Goal: Task Accomplishment & Management: Use online tool/utility

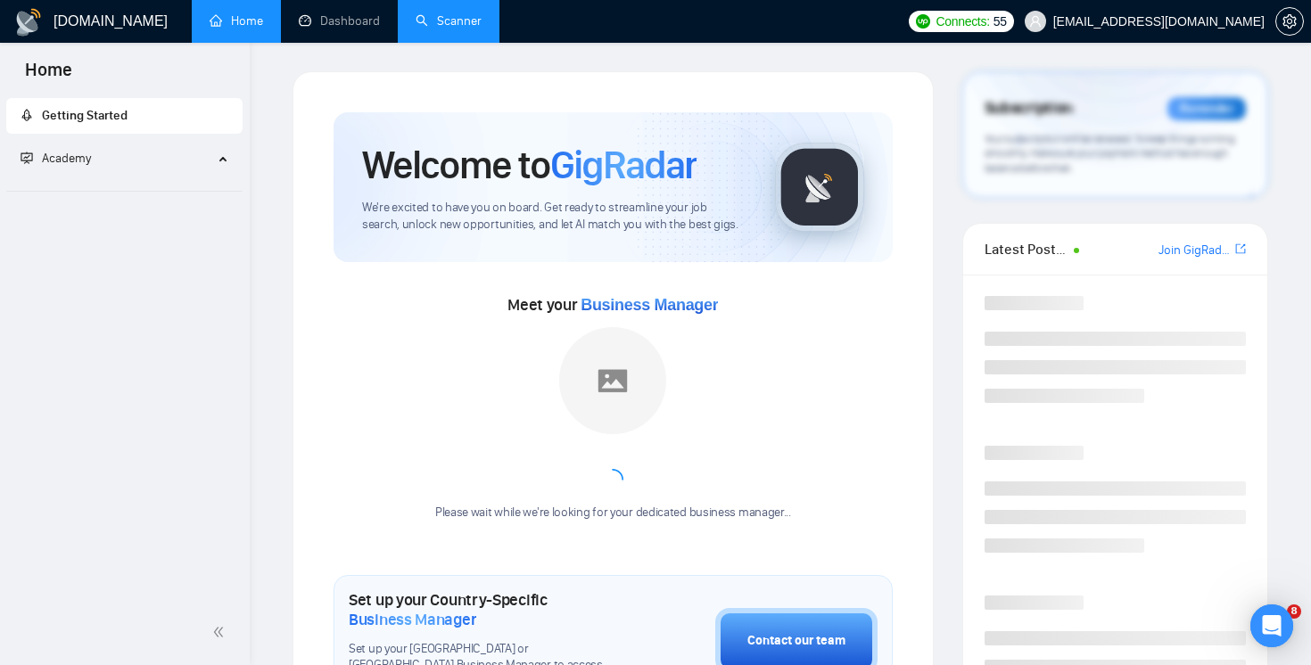
click at [461, 21] on link "Scanner" at bounding box center [449, 20] width 66 height 15
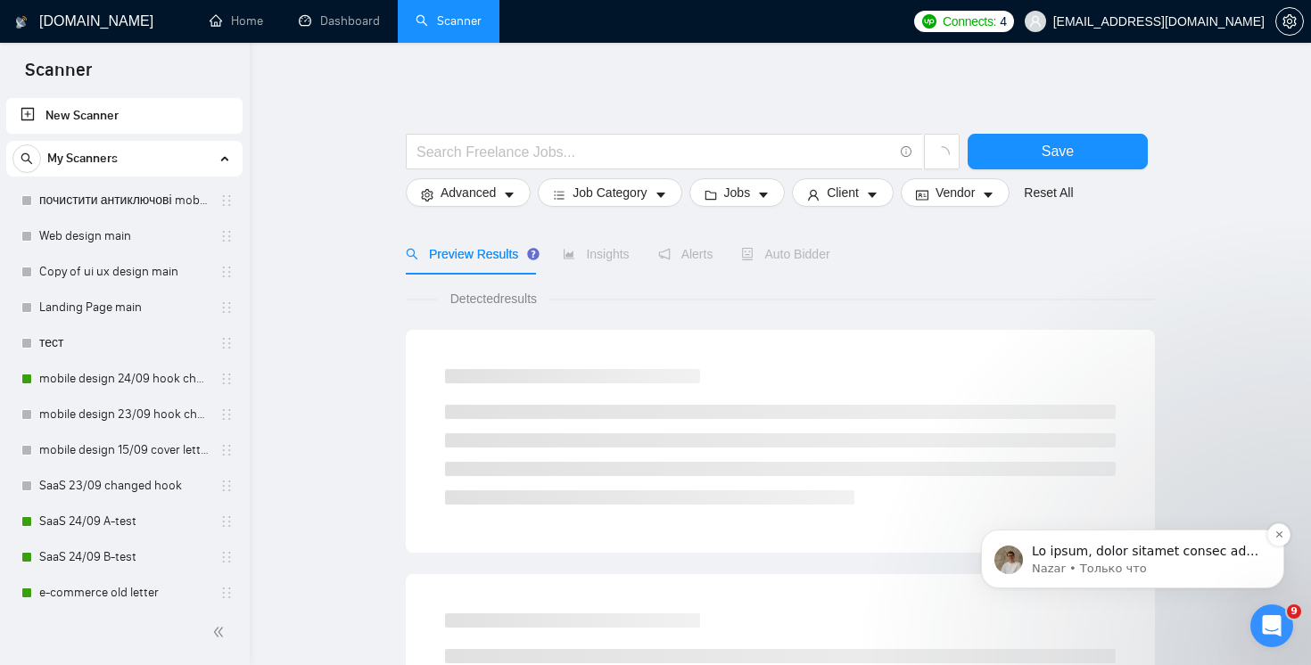
click at [1146, 560] on div "message notification from Nazar, Только что. По опыту, чтобы увидеть эффект пос…" at bounding box center [1146, 551] width 235 height 23
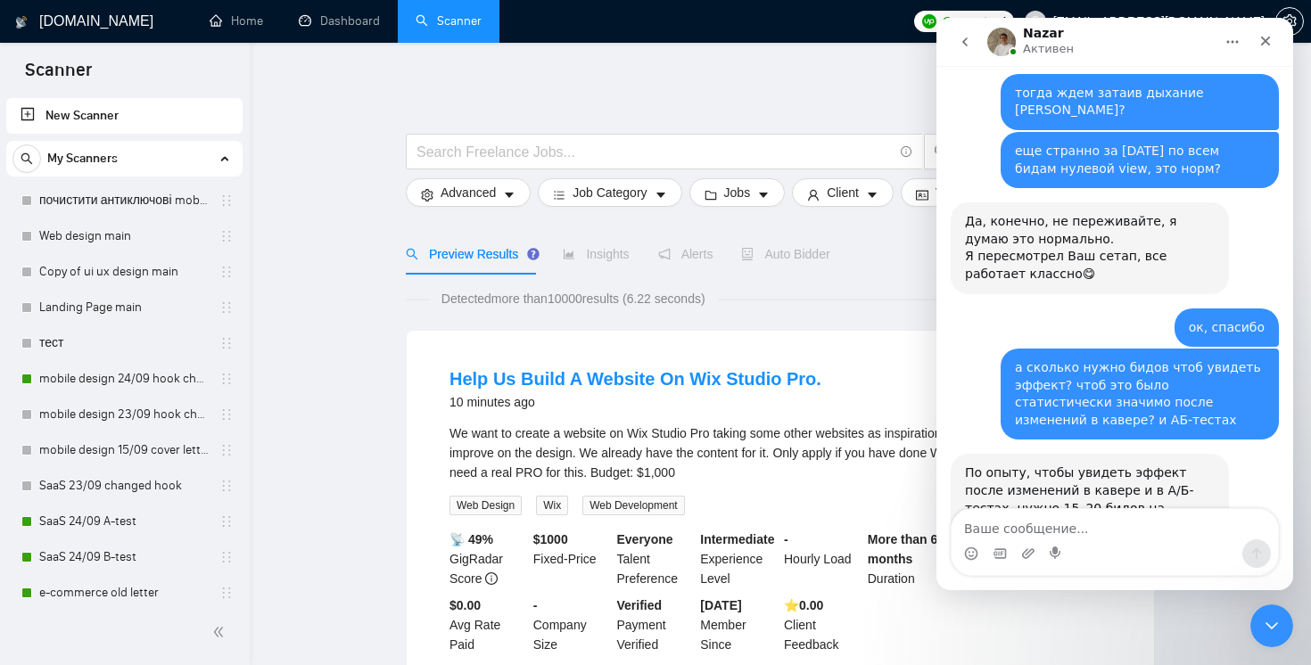
scroll to position [6196, 0]
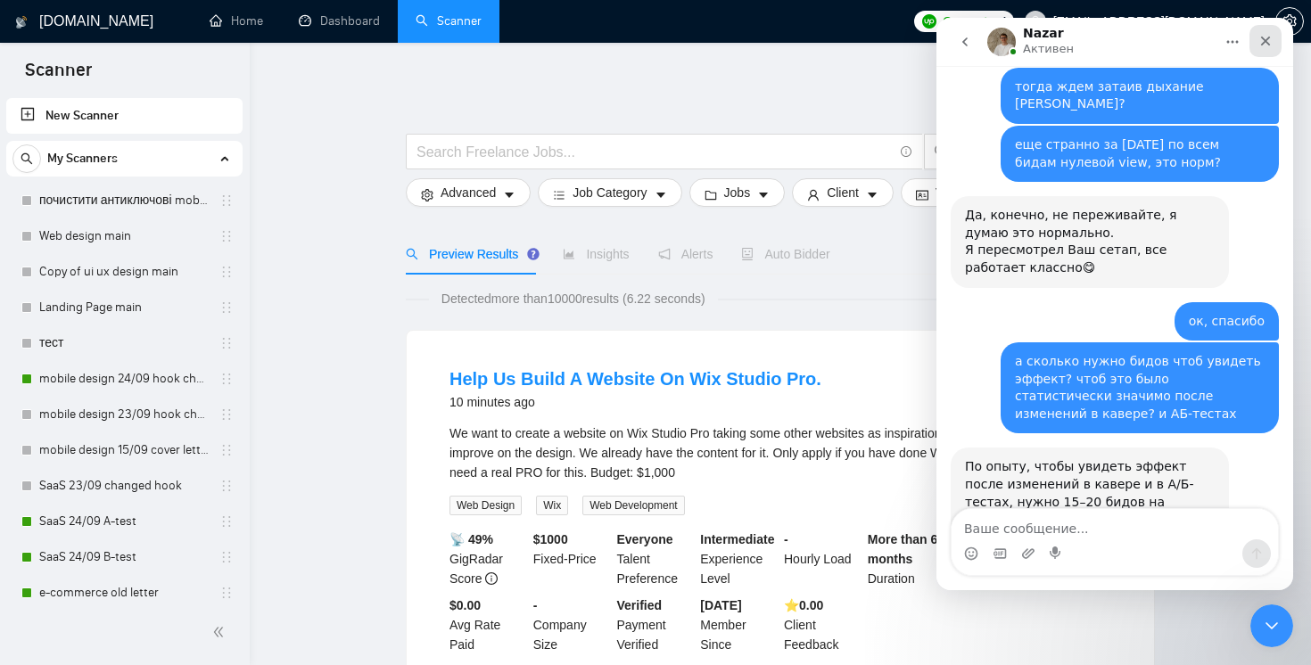
click at [1264, 48] on div "Закрыть" at bounding box center [1265, 41] width 32 height 32
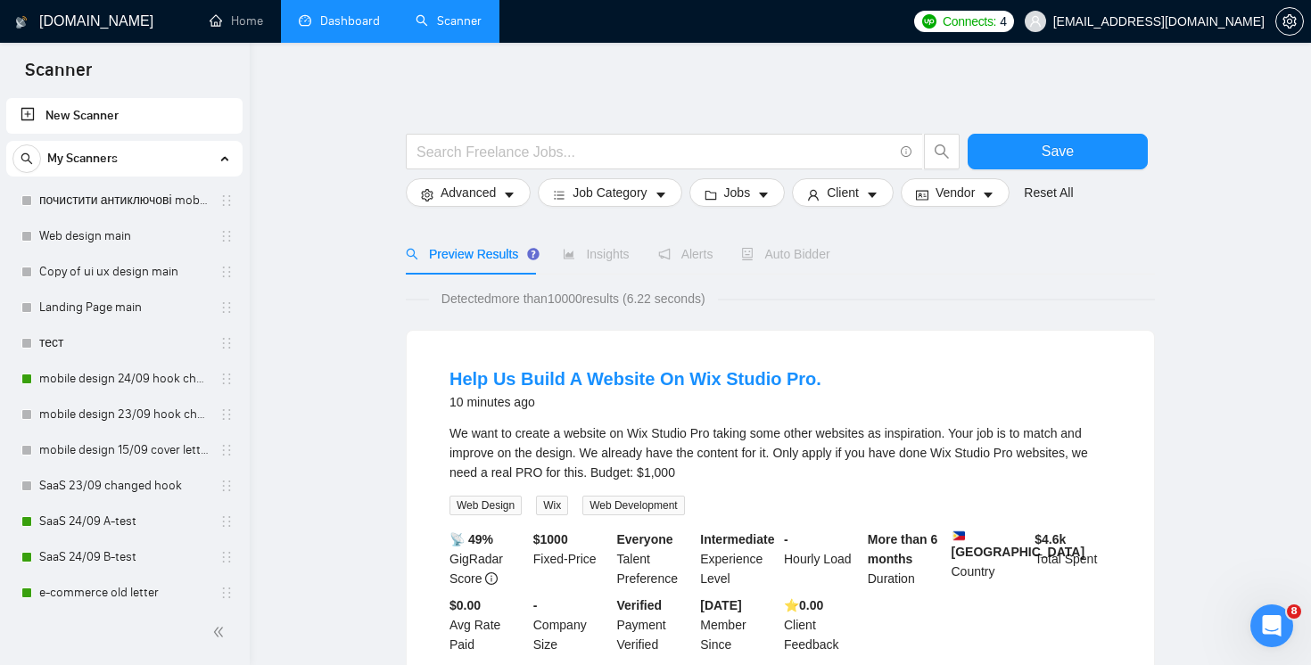
click at [330, 29] on link "Dashboard" at bounding box center [339, 20] width 81 height 15
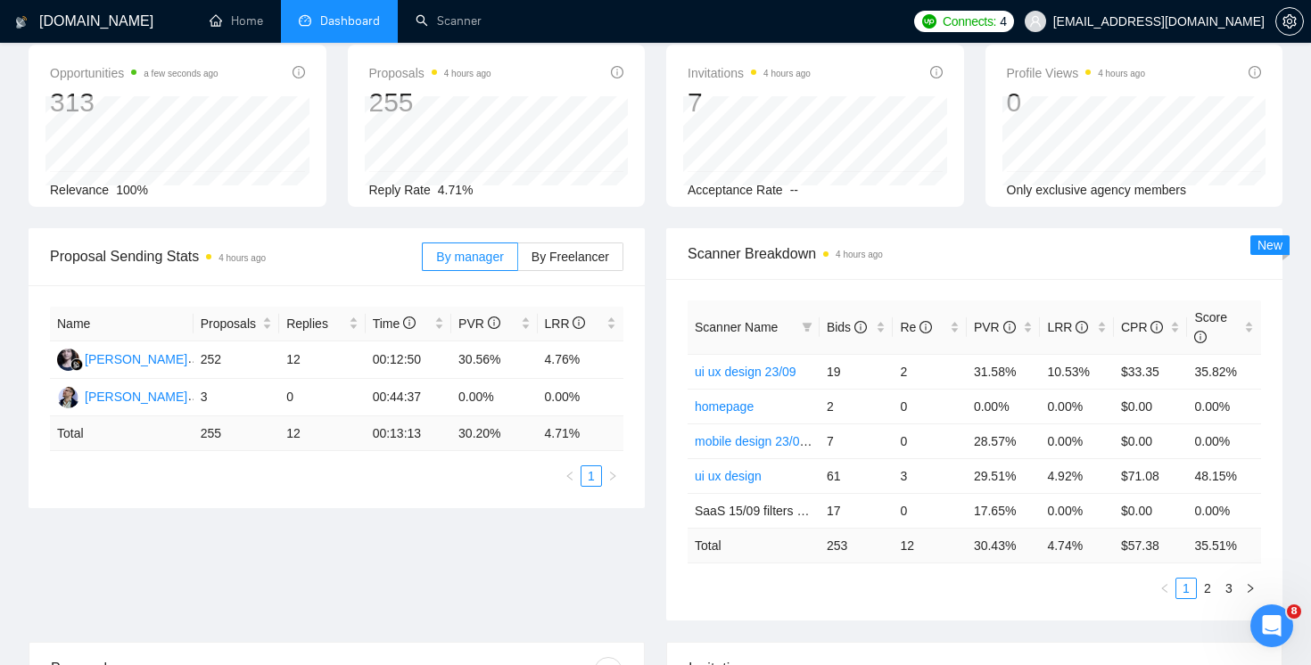
scroll to position [106, 0]
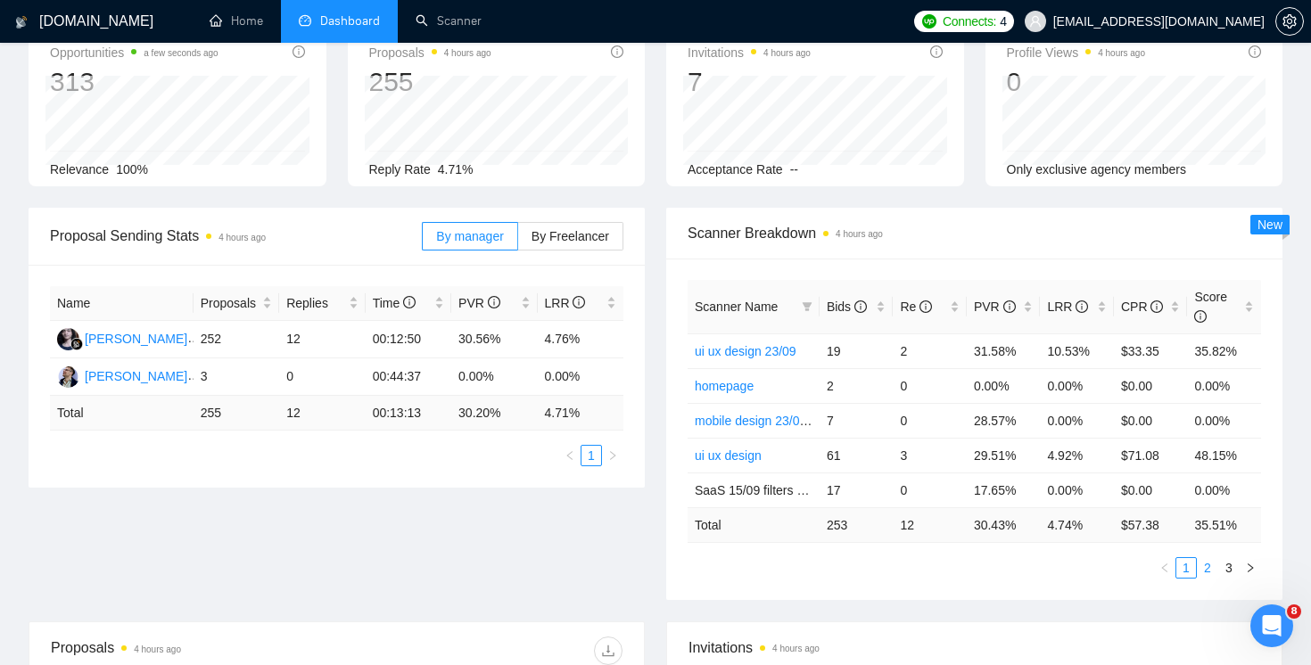
click at [1204, 573] on link "2" at bounding box center [1207, 568] width 20 height 20
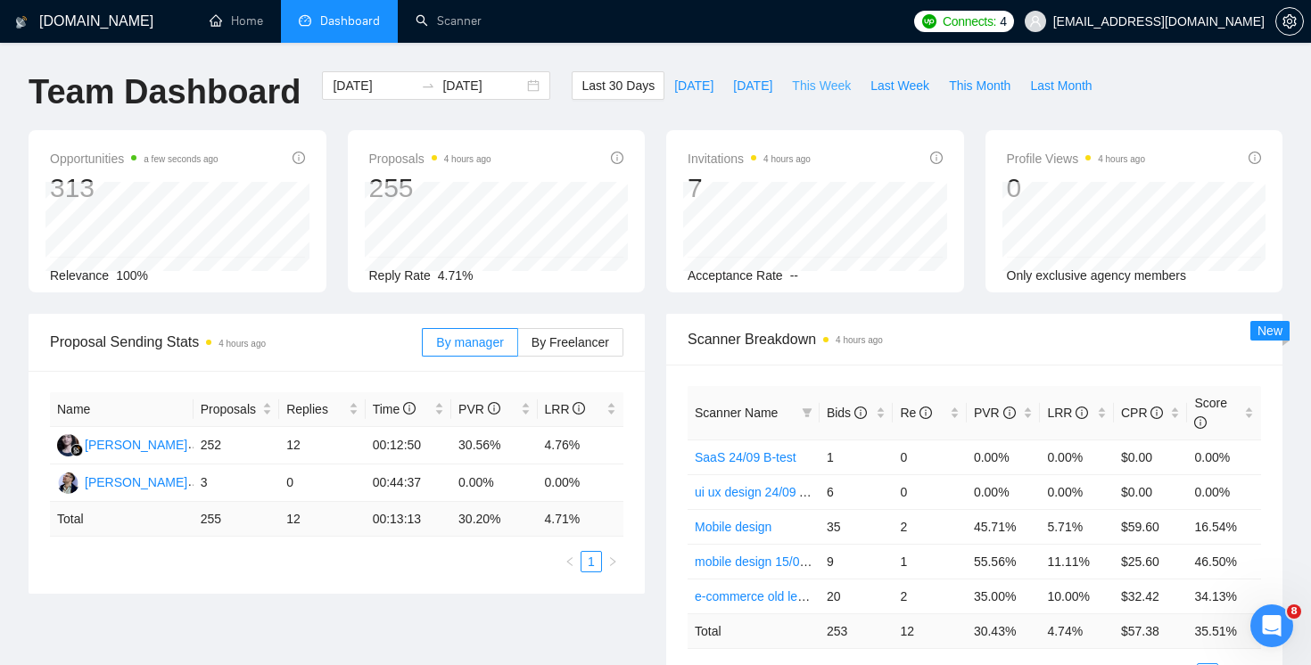
click at [814, 97] on button "This Week" at bounding box center [821, 85] width 78 height 29
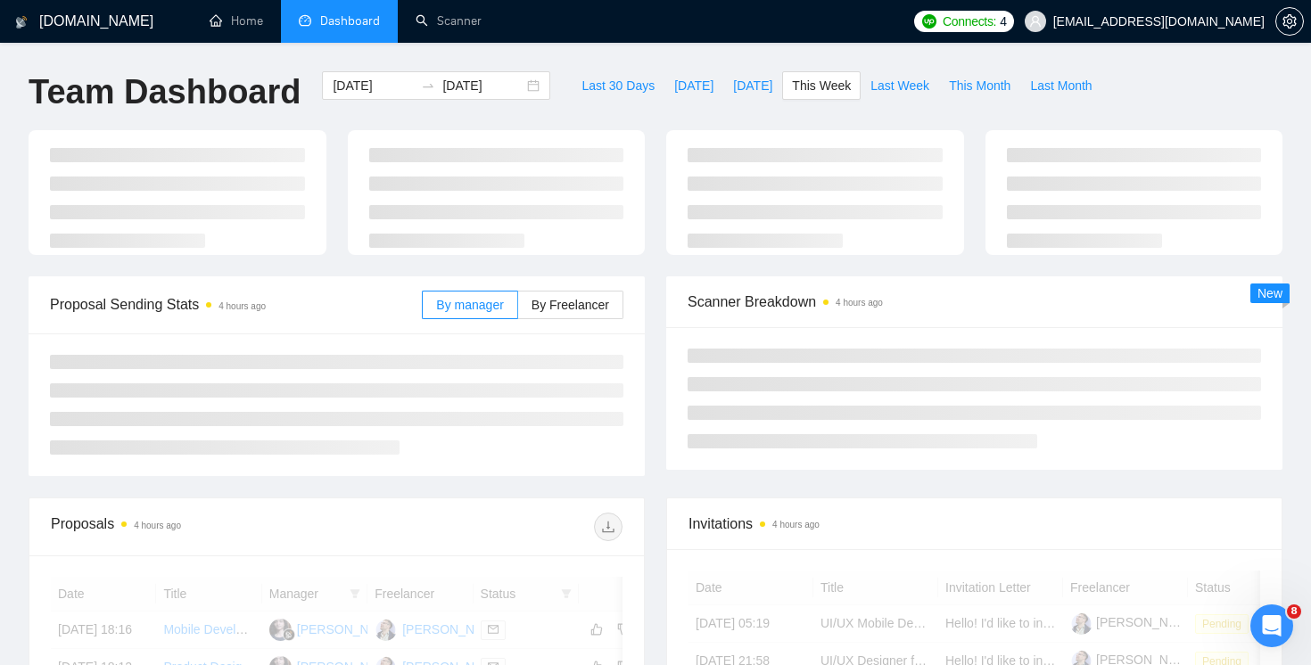
type input "[DATE]"
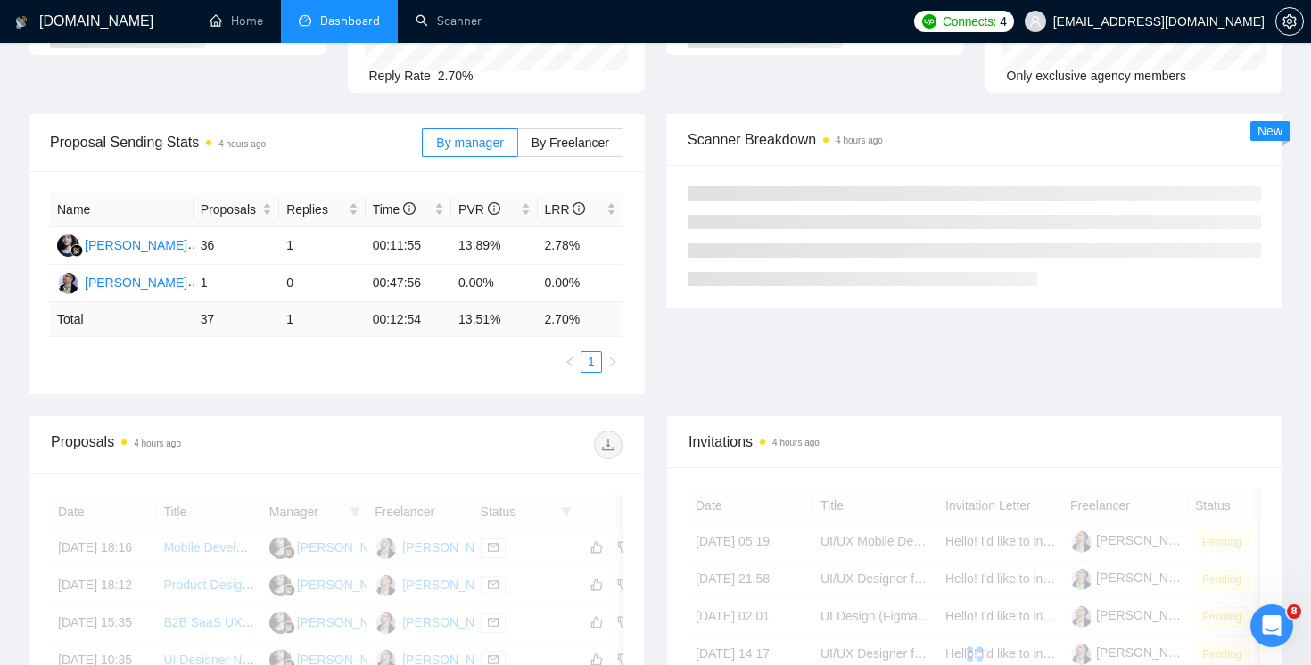
scroll to position [249, 0]
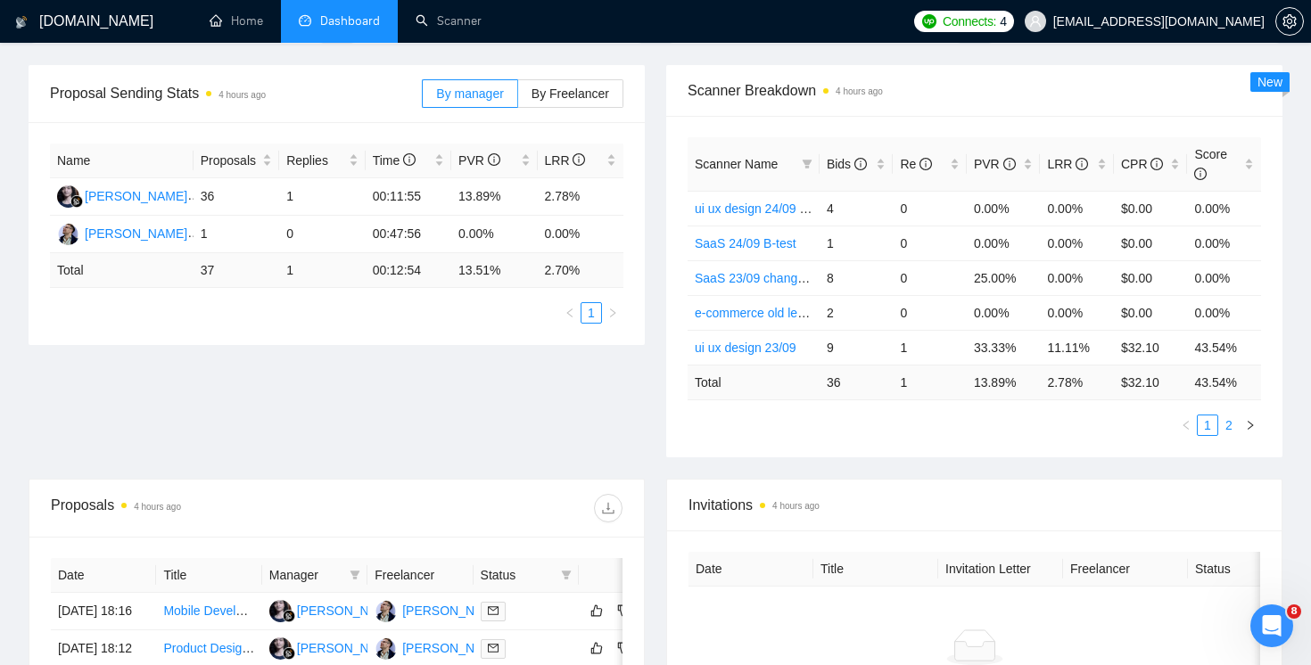
click at [1226, 421] on link "2" at bounding box center [1229, 426] width 20 height 20
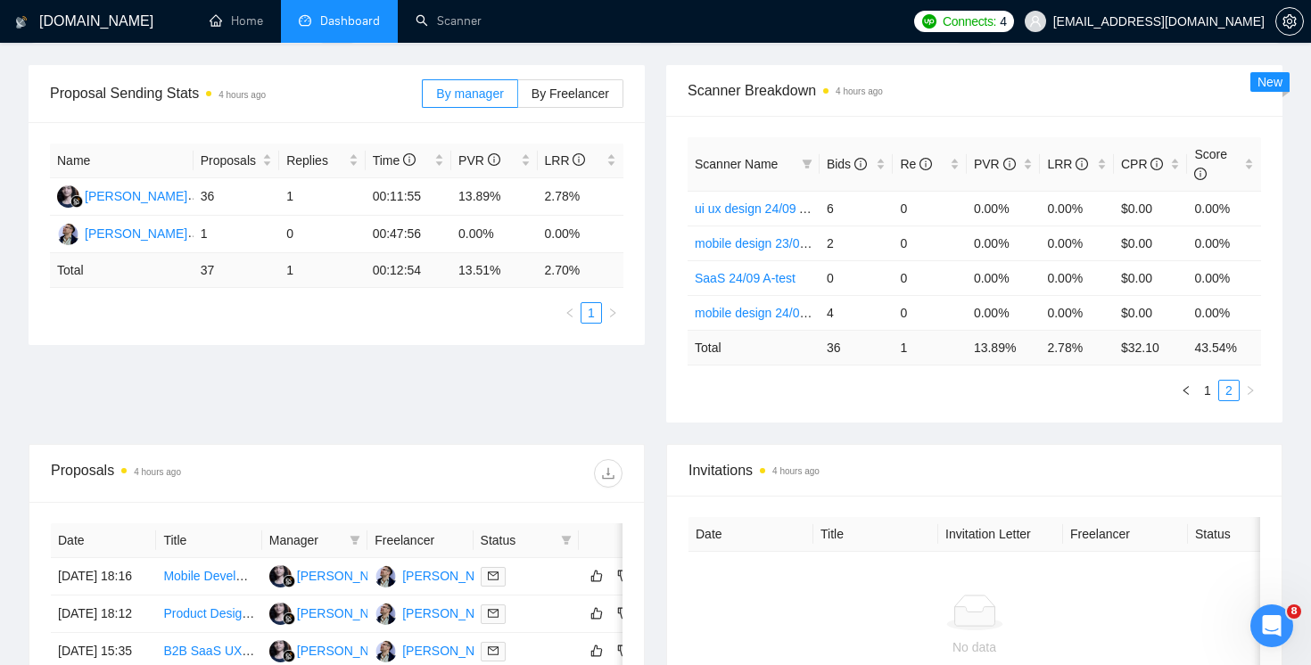
click at [1210, 403] on div "Scanner Name Bids Re PVR LRR CPR Score ui ux design 24/09 A-test 6 0 0.00% 0.00…" at bounding box center [974, 269] width 616 height 307
click at [1208, 398] on link "1" at bounding box center [1207, 391] width 20 height 20
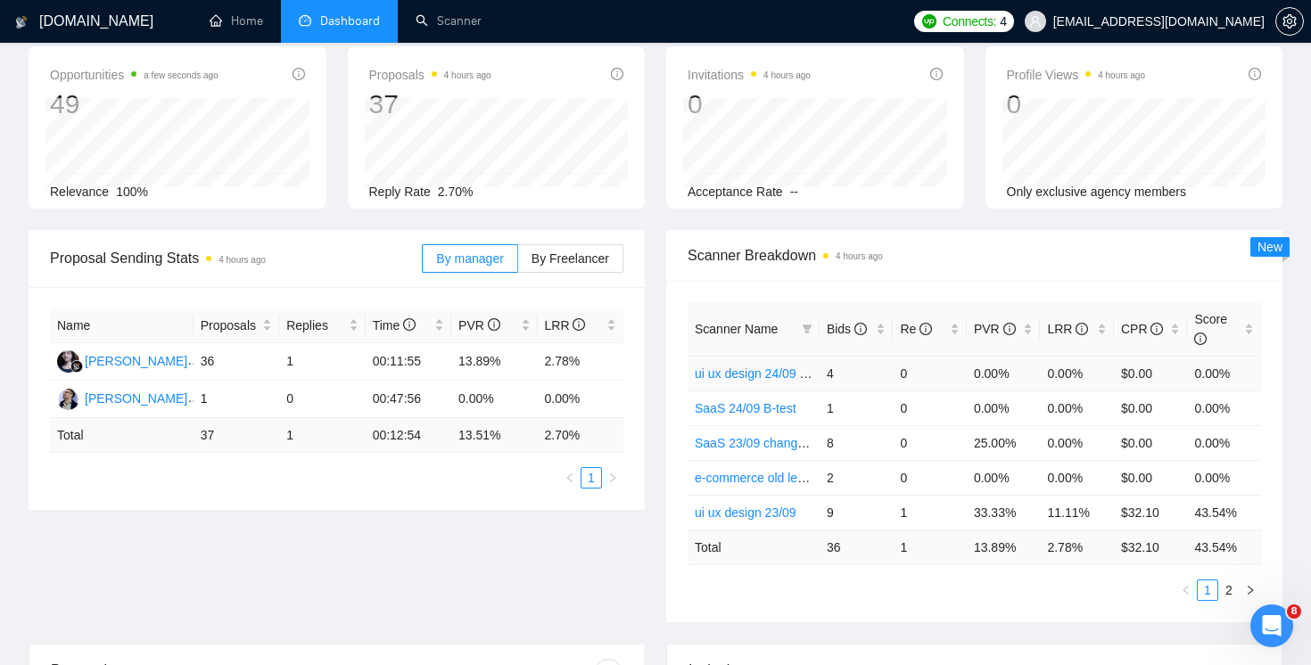
scroll to position [68, 0]
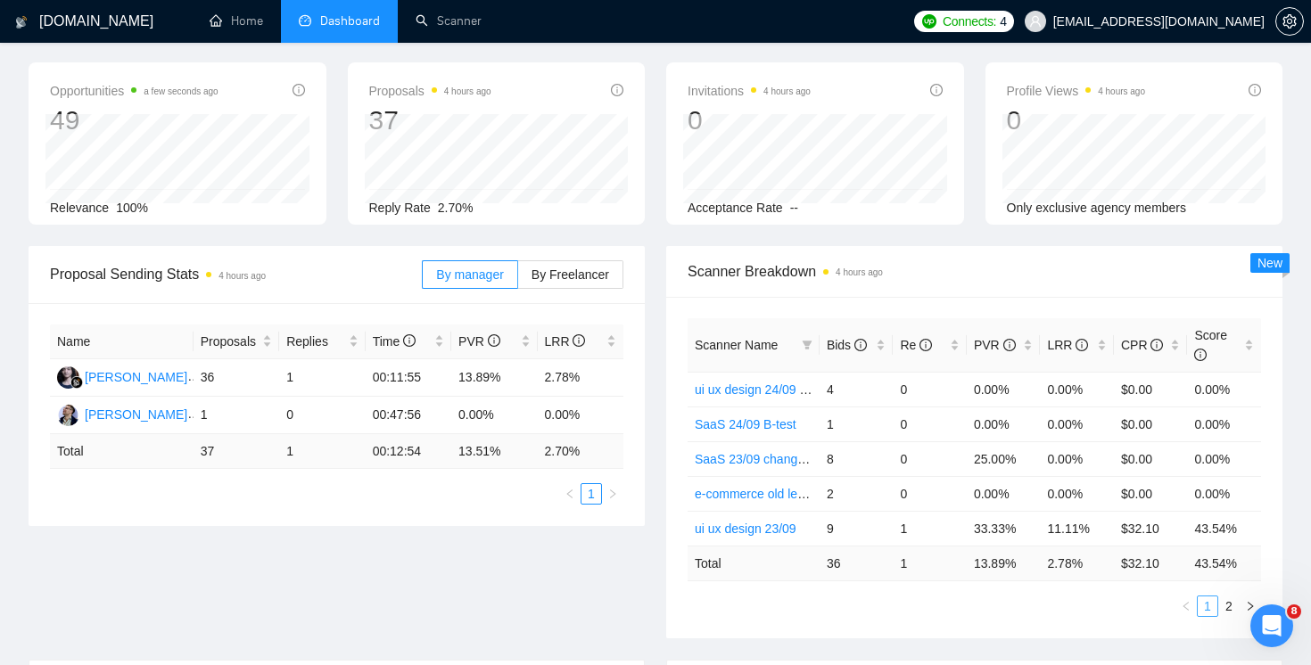
click at [1205, 603] on link "1" at bounding box center [1207, 607] width 20 height 20
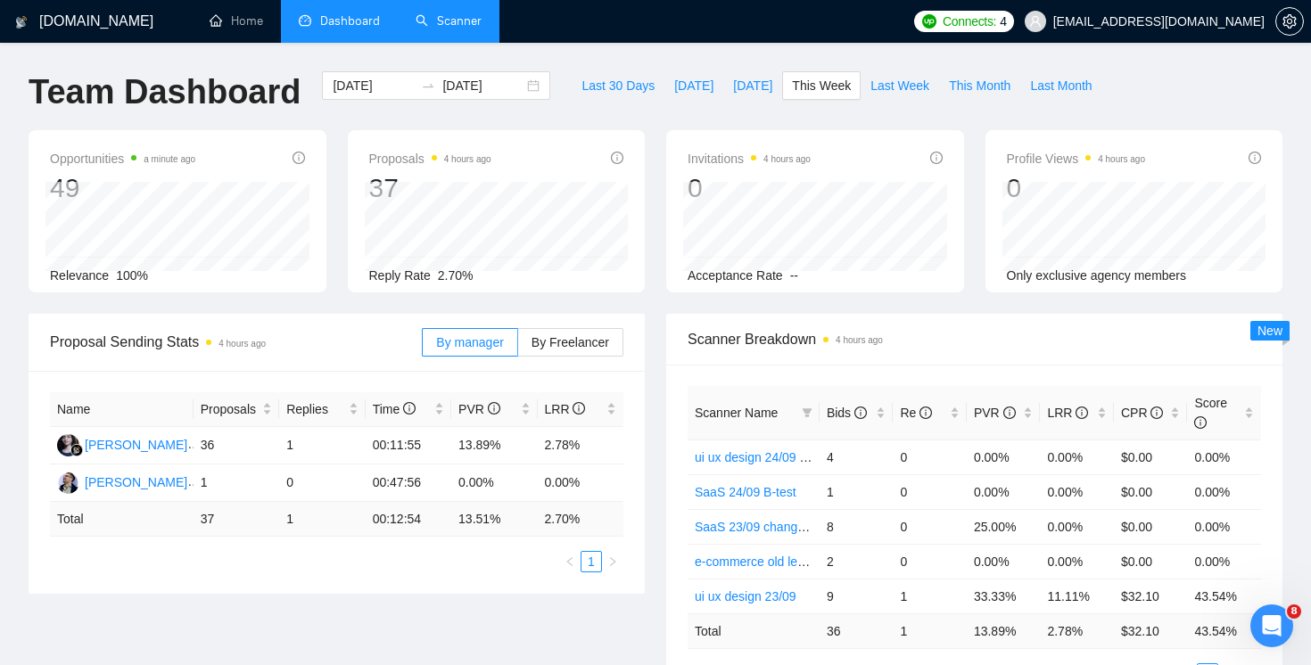
click at [453, 29] on link "Scanner" at bounding box center [449, 20] width 66 height 15
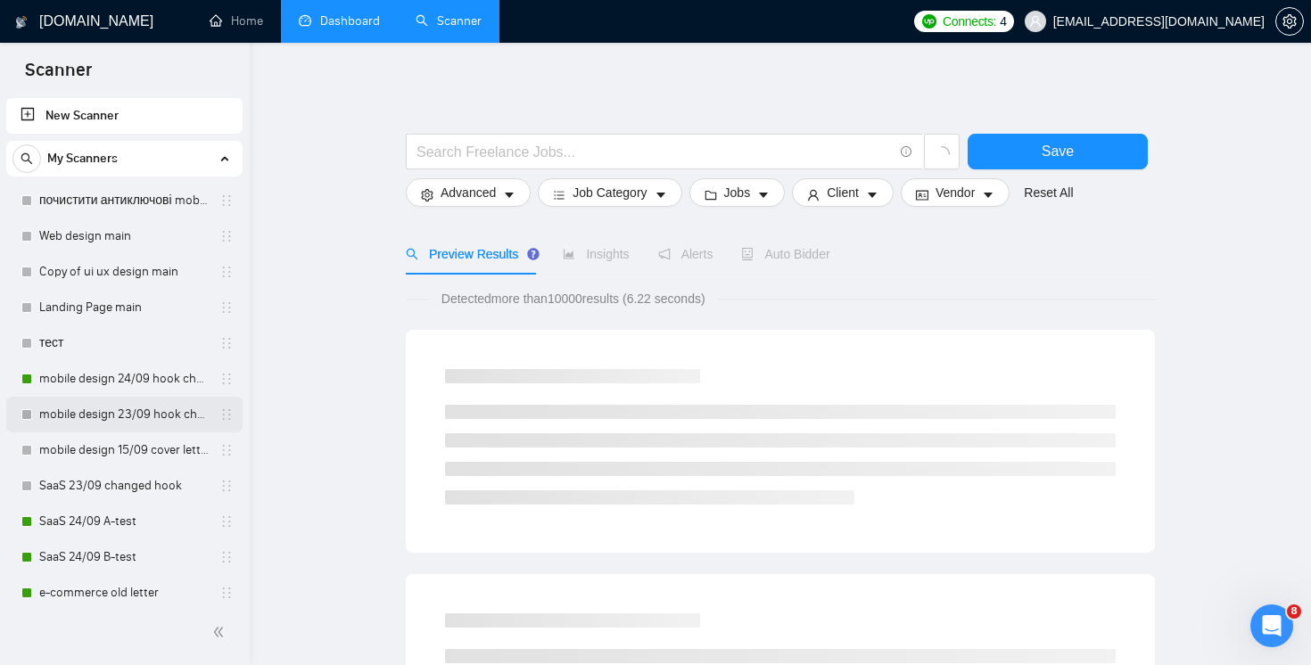
scroll to position [546, 0]
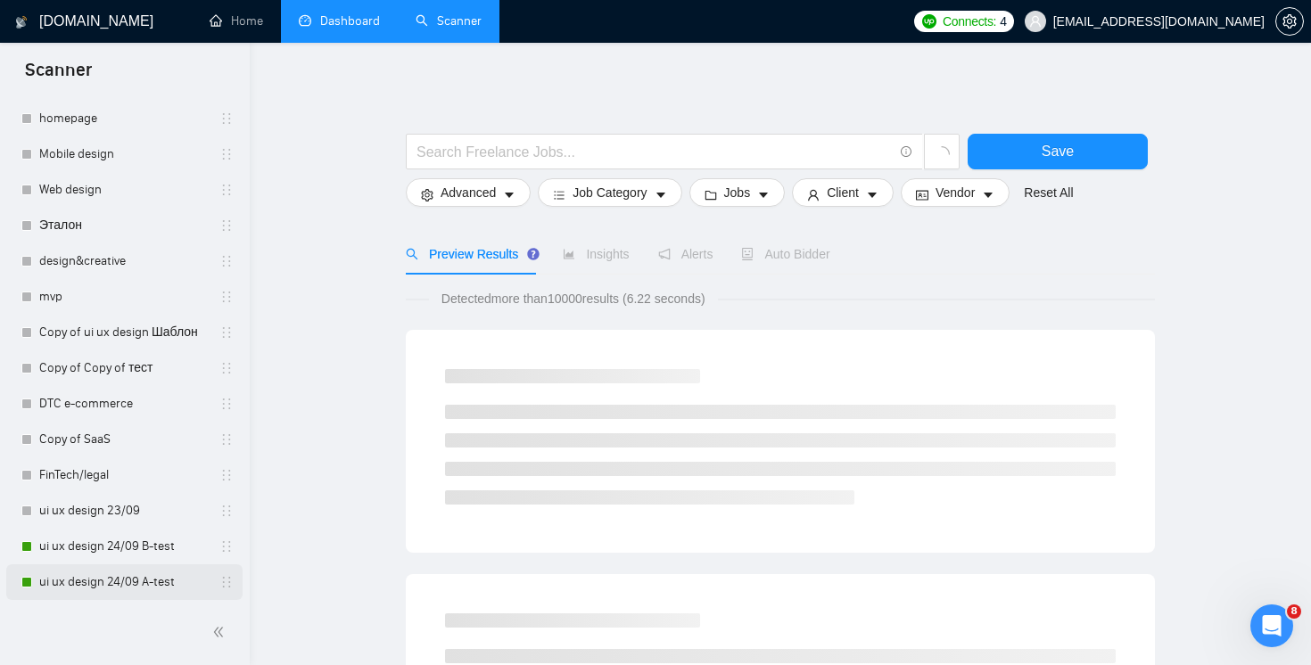
click at [153, 572] on link "ui ux design 24/09 A-test" at bounding box center [123, 582] width 169 height 36
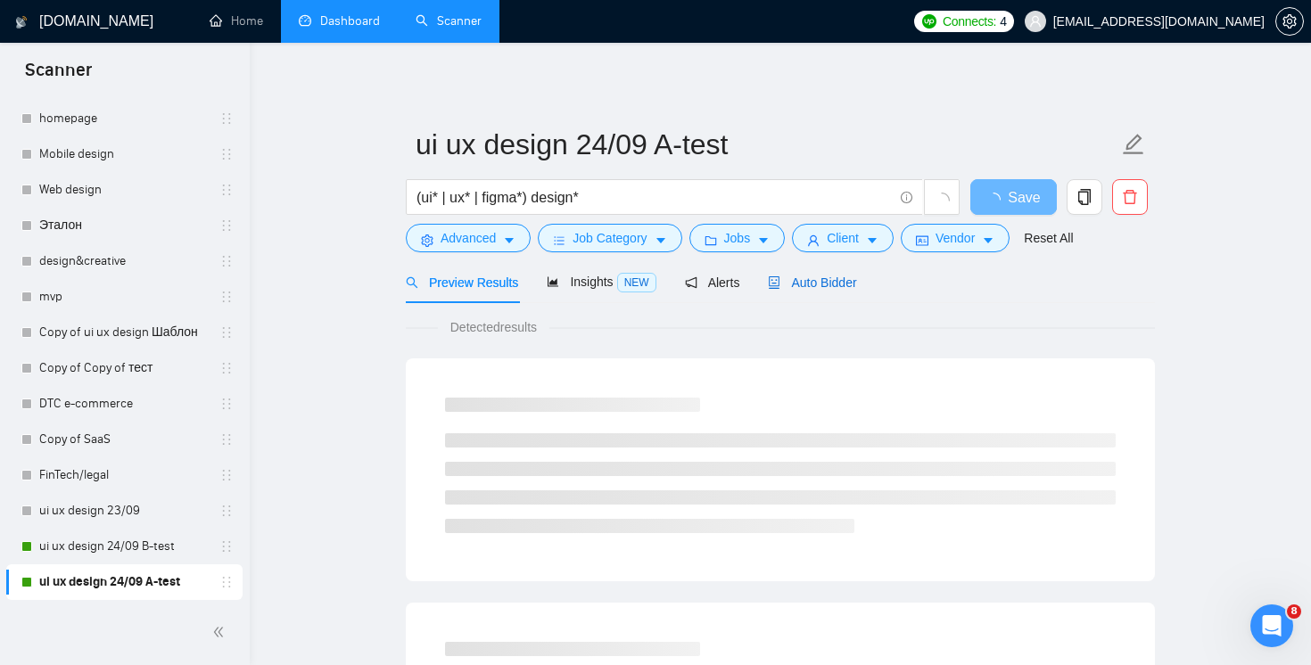
click at [840, 278] on span "Auto Bidder" at bounding box center [812, 283] width 88 height 14
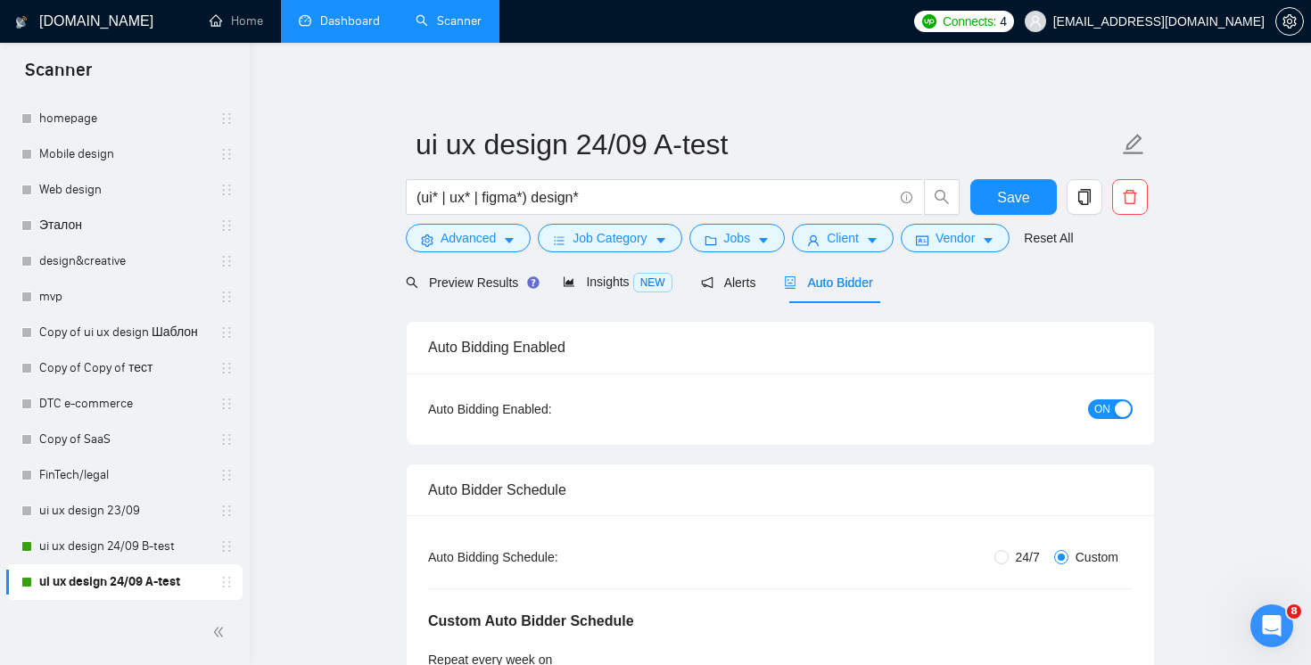
click at [430, 29] on link "Scanner" at bounding box center [449, 20] width 66 height 15
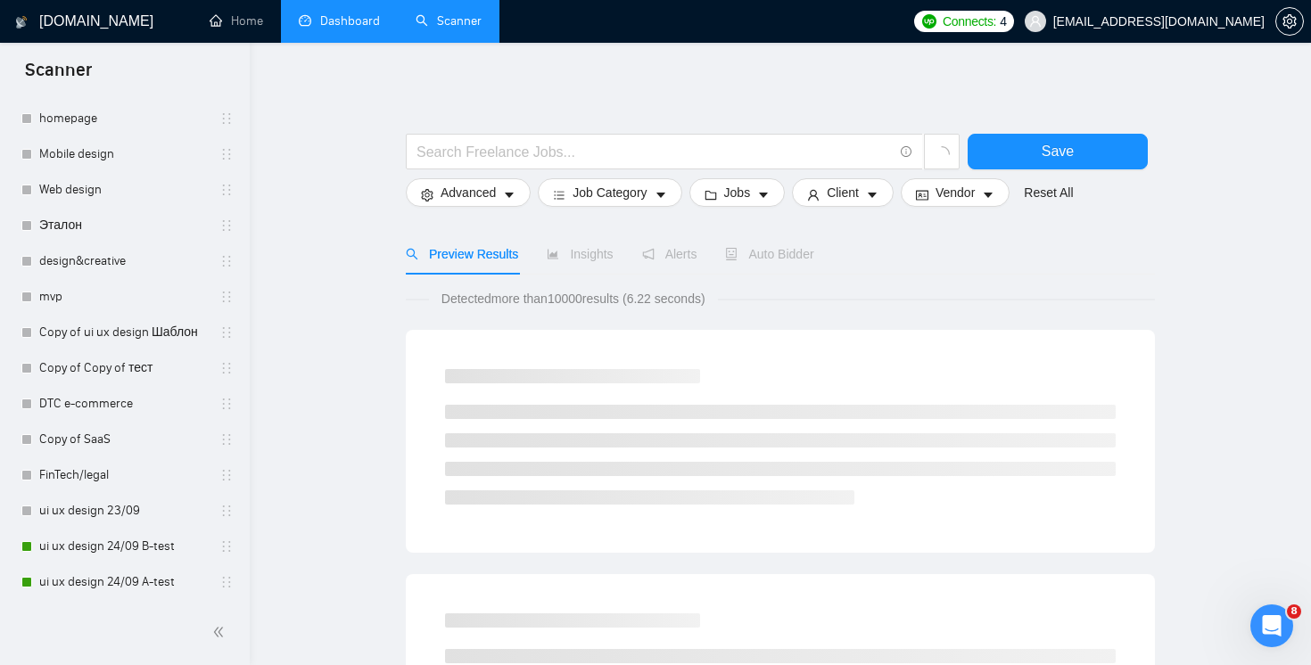
click at [370, 24] on link "Dashboard" at bounding box center [339, 20] width 81 height 15
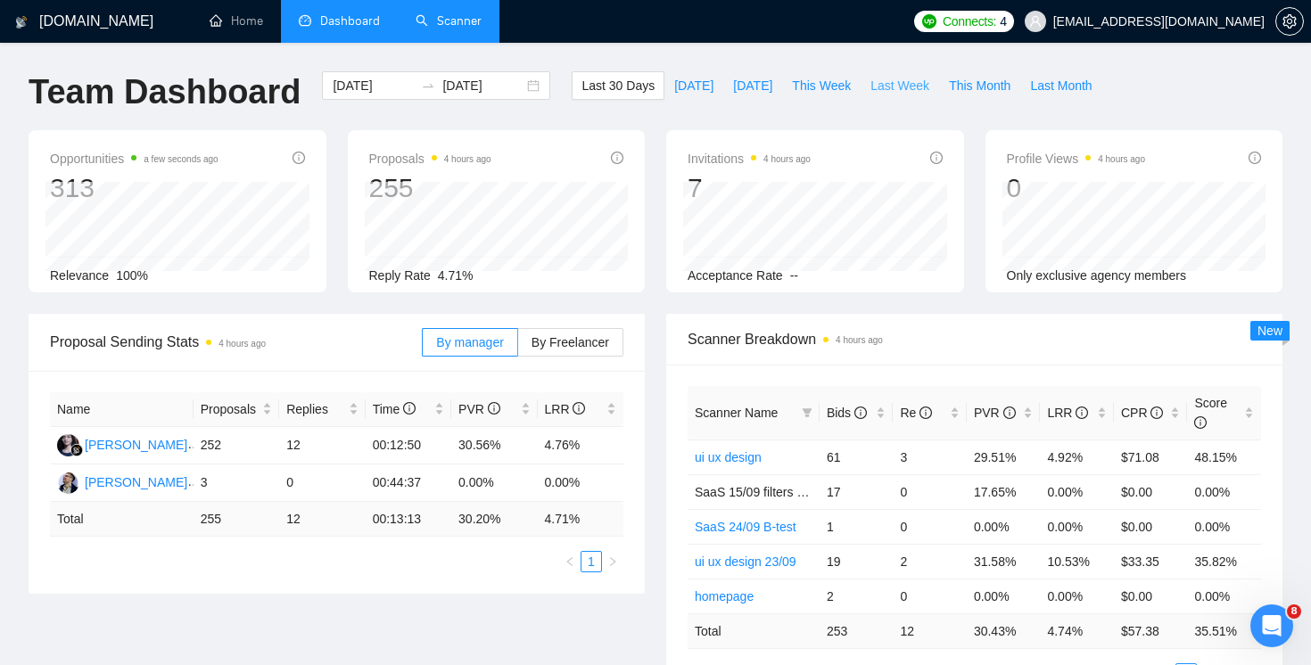
click at [909, 89] on span "Last Week" at bounding box center [899, 86] width 59 height 20
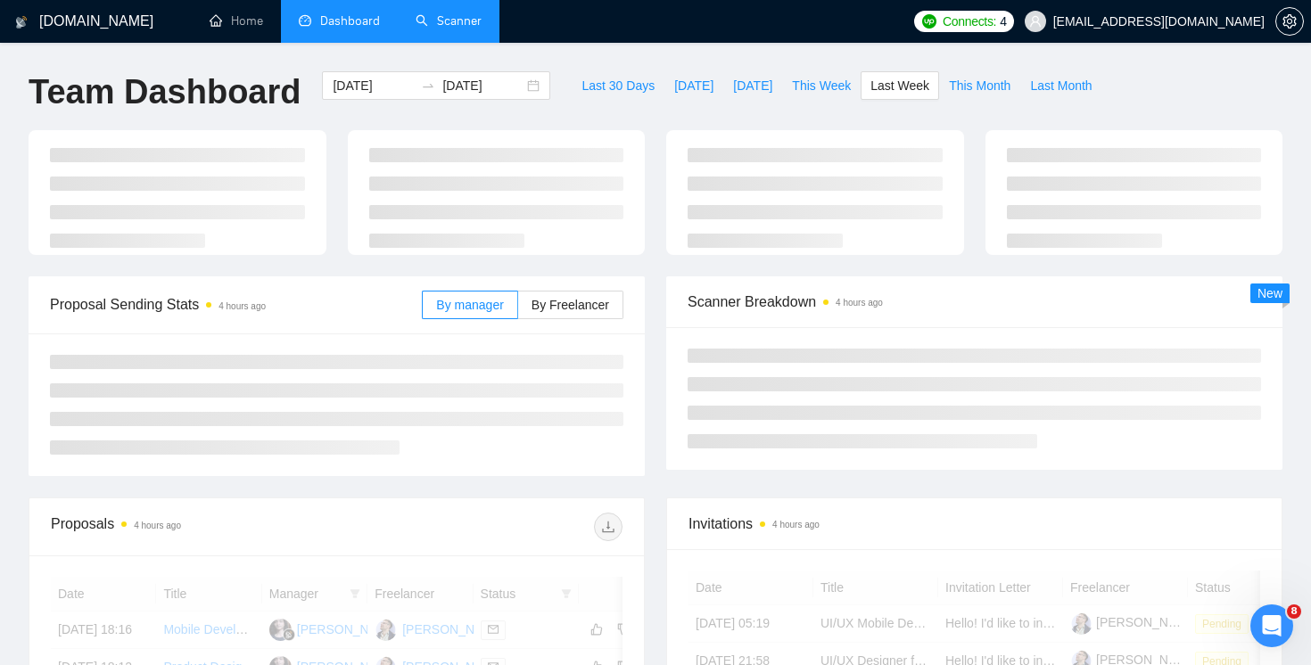
type input "[DATE]"
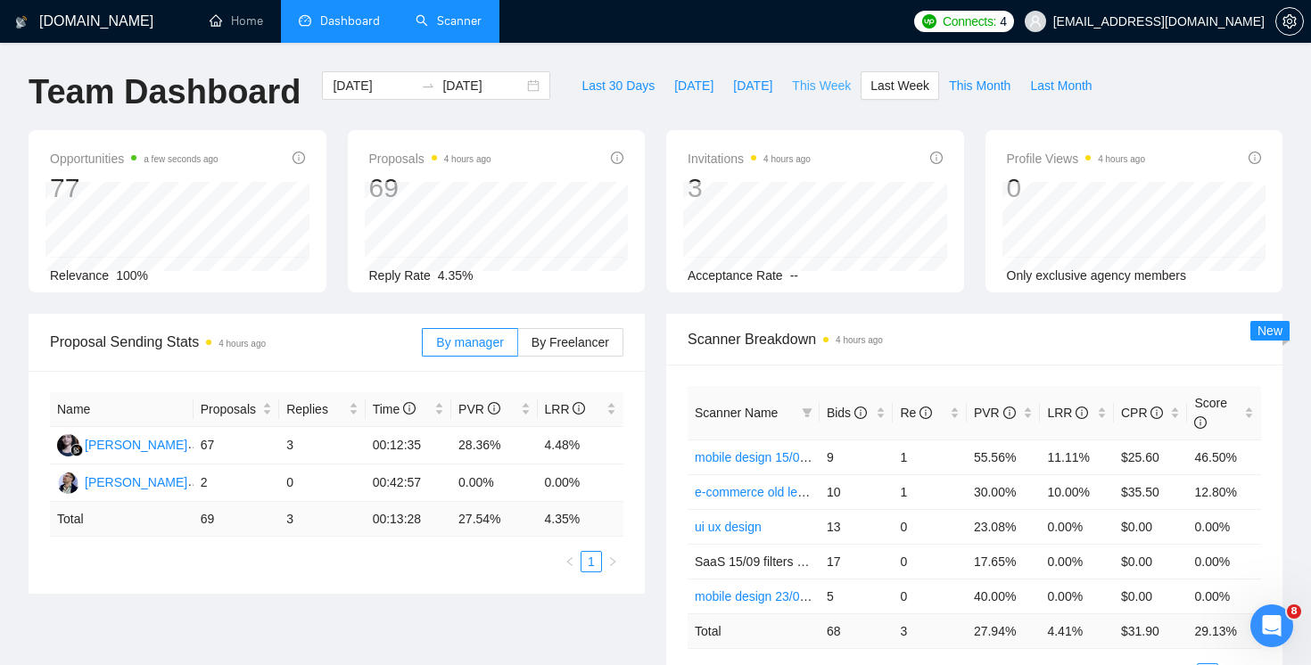
click at [815, 93] on span "This Week" at bounding box center [821, 86] width 59 height 20
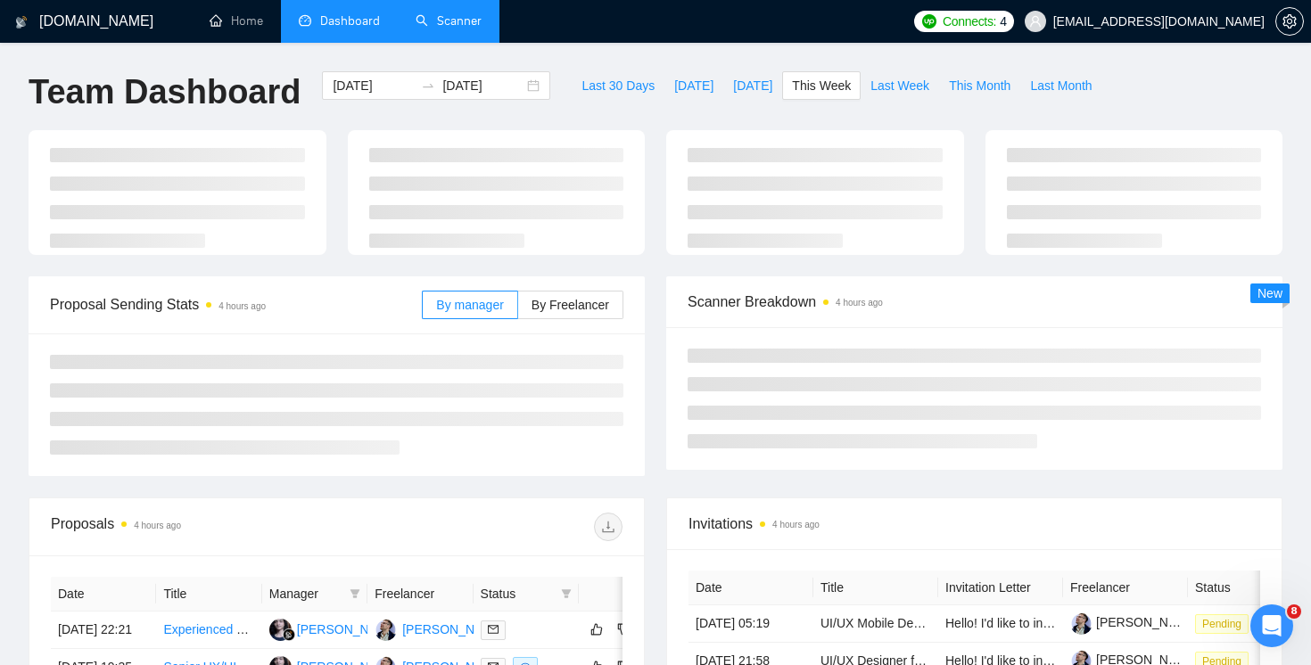
type input "[DATE]"
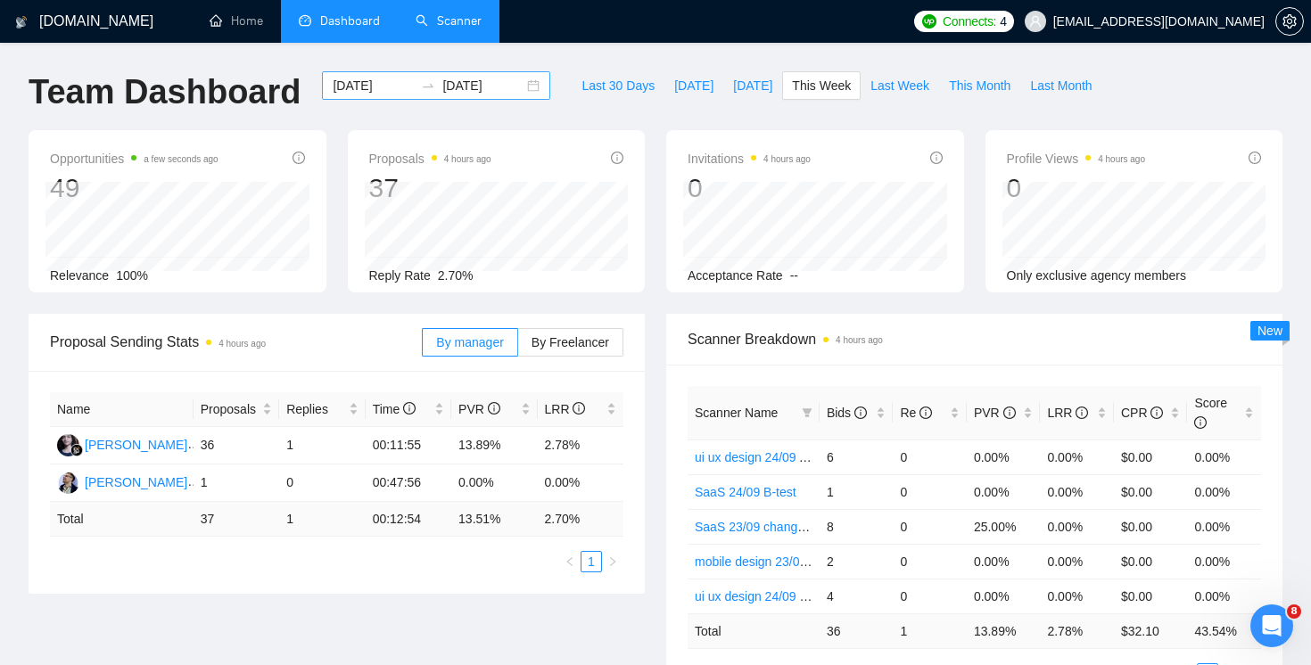
click at [471, 94] on input "[DATE]" at bounding box center [482, 86] width 81 height 20
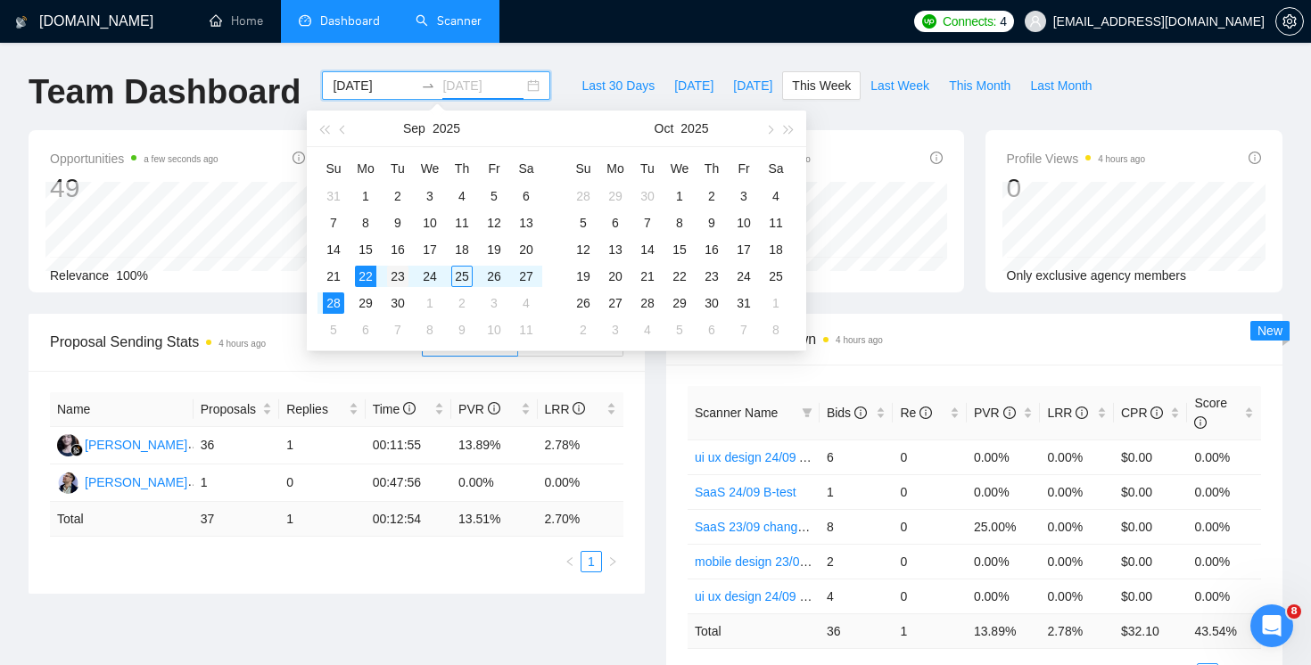
type input "[DATE]"
click at [404, 270] on div "23" at bounding box center [397, 276] width 21 height 21
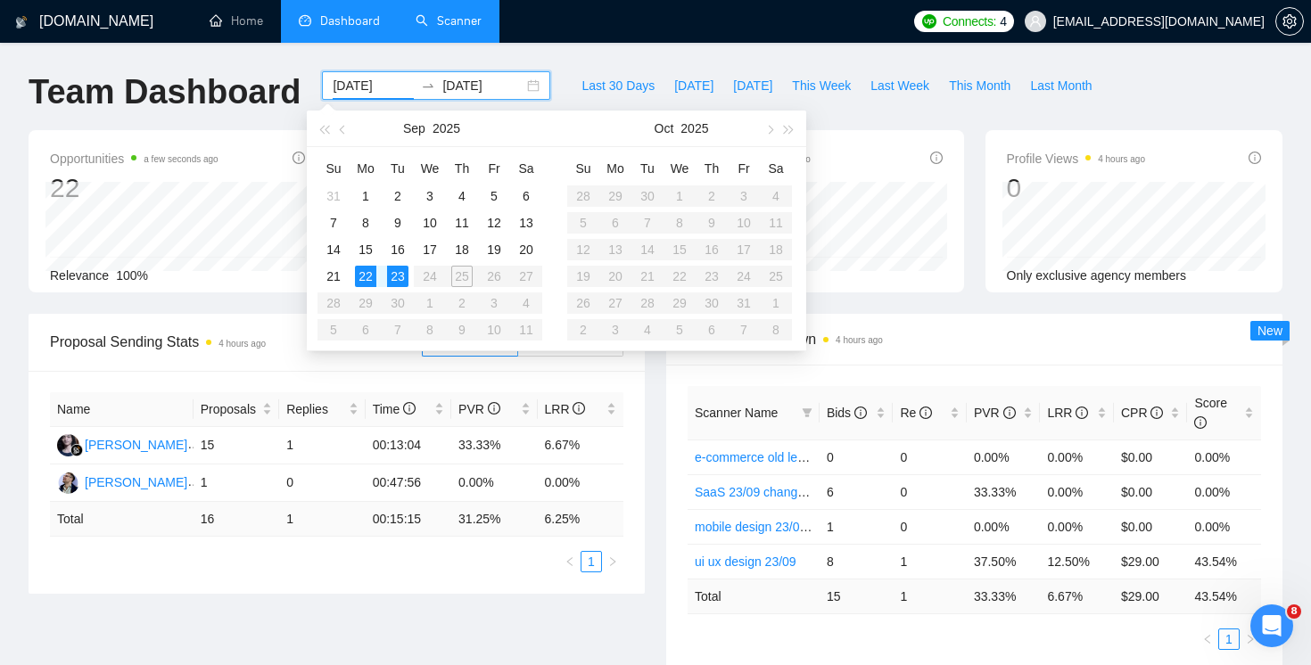
click at [334, 290] on table "Su Mo Tu We Th Fr Sa 31 1 2 3 4 5 6 7 8 9 10 11 12 13 14 15 16 17 18 19 20 21 2…" at bounding box center [429, 248] width 225 height 189
type input "[DATE]"
click at [334, 281] on div "21" at bounding box center [333, 276] width 21 height 21
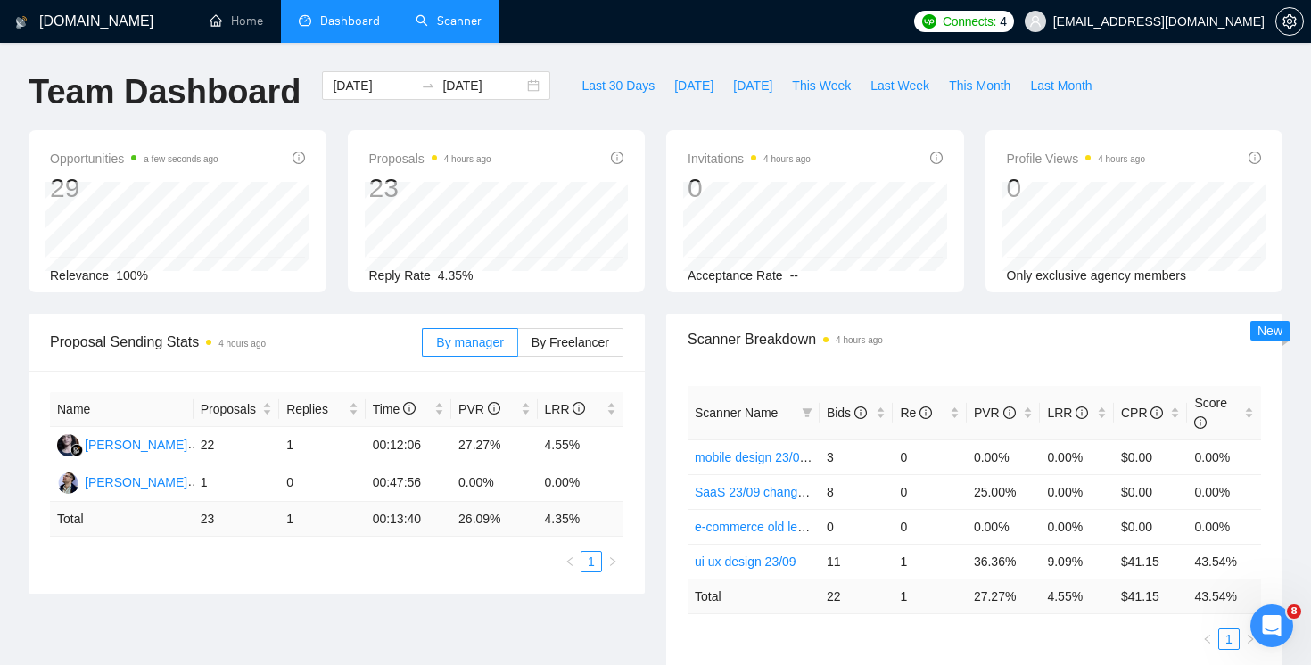
click at [403, 293] on div "Opportunities a few seconds ago 29 Relevance 100% Proposals 4 hours ago 23 Repl…" at bounding box center [655, 222] width 1275 height 184
click at [241, 29] on link "Home" at bounding box center [236, 20] width 53 height 15
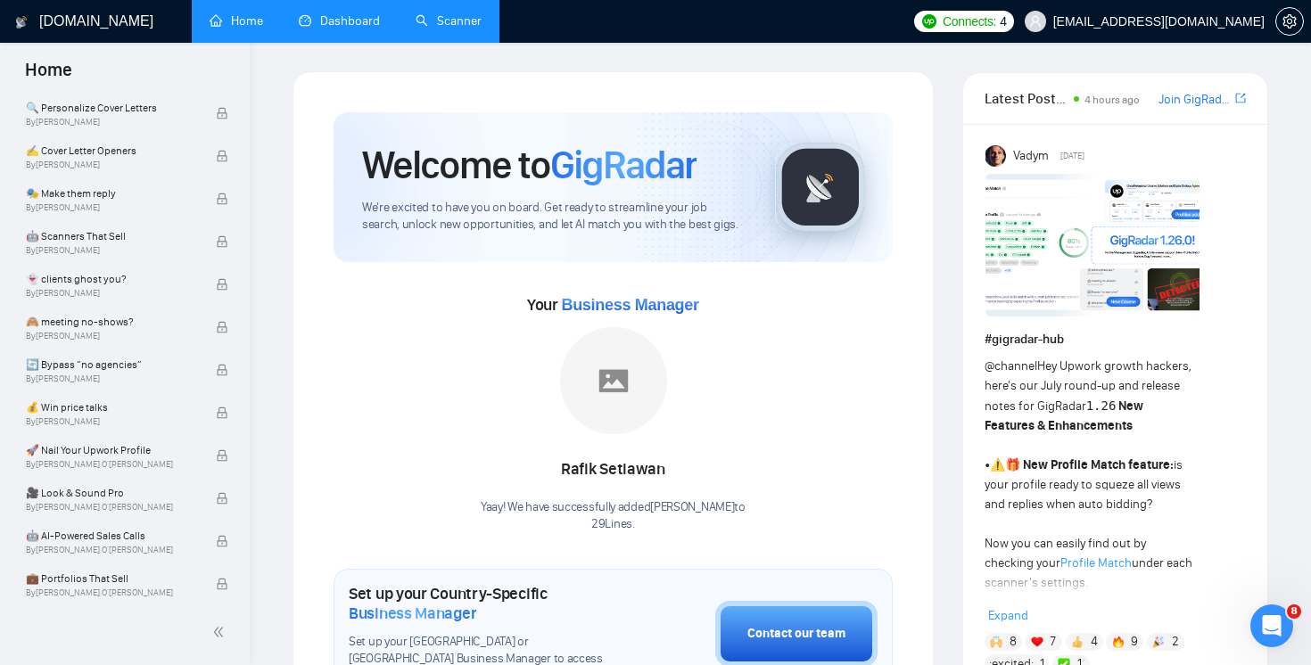
scroll to position [1126, 0]
click at [355, 25] on link "Dashboard" at bounding box center [339, 20] width 81 height 15
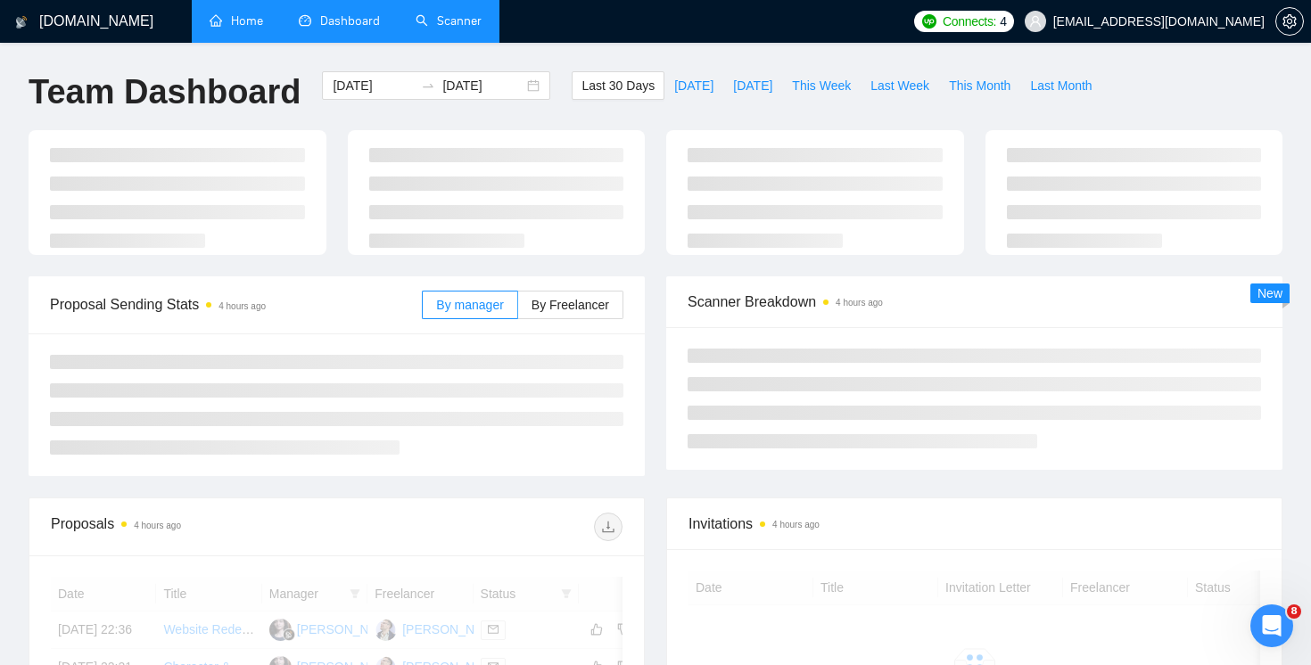
click at [452, 27] on link "Scanner" at bounding box center [449, 20] width 66 height 15
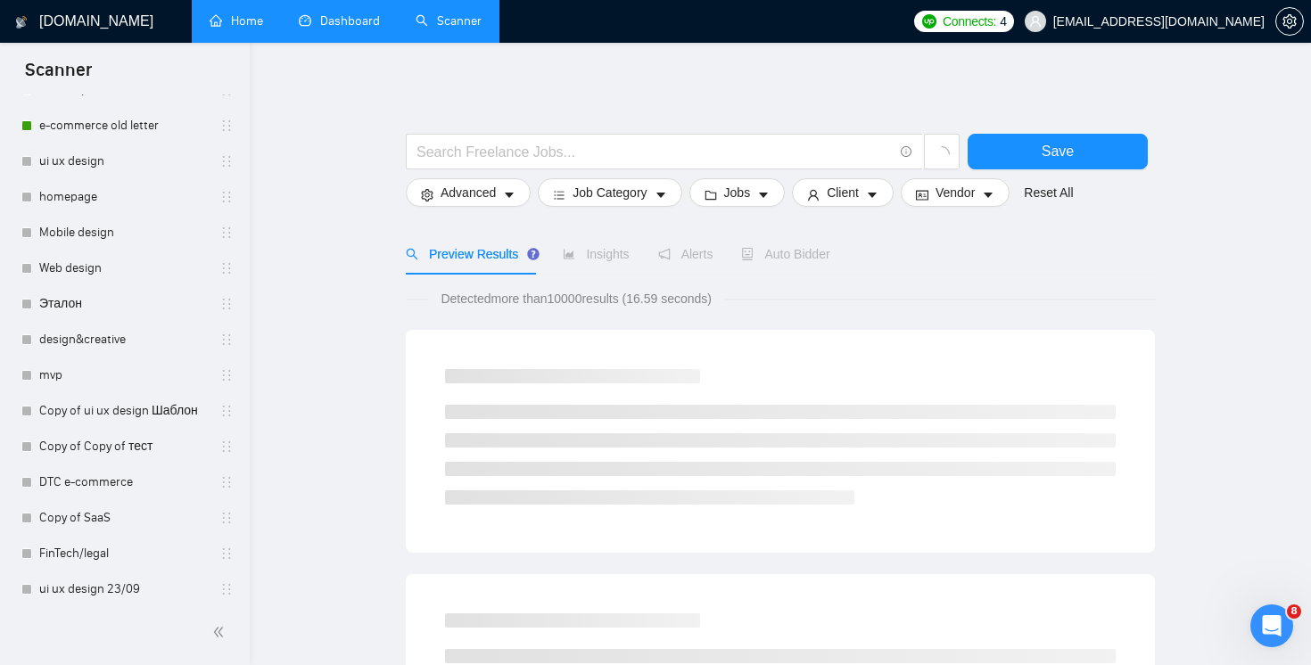
scroll to position [546, 0]
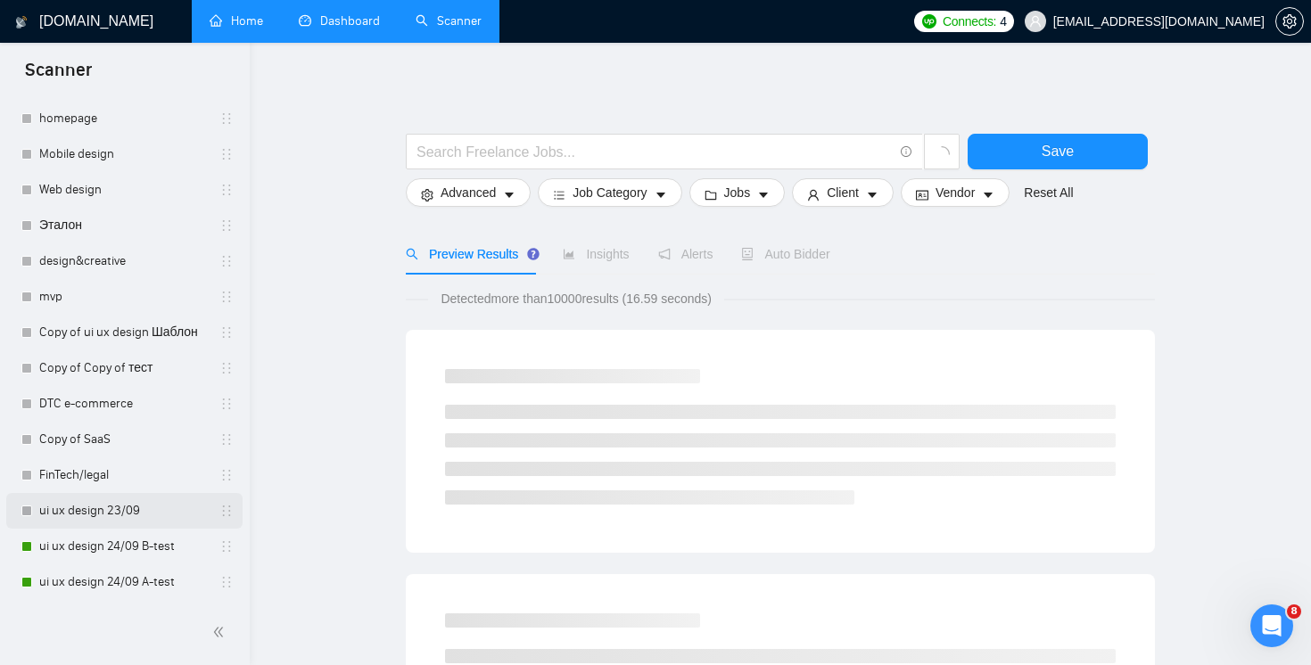
click at [142, 515] on link "ui ux design 23/09" at bounding box center [123, 511] width 169 height 36
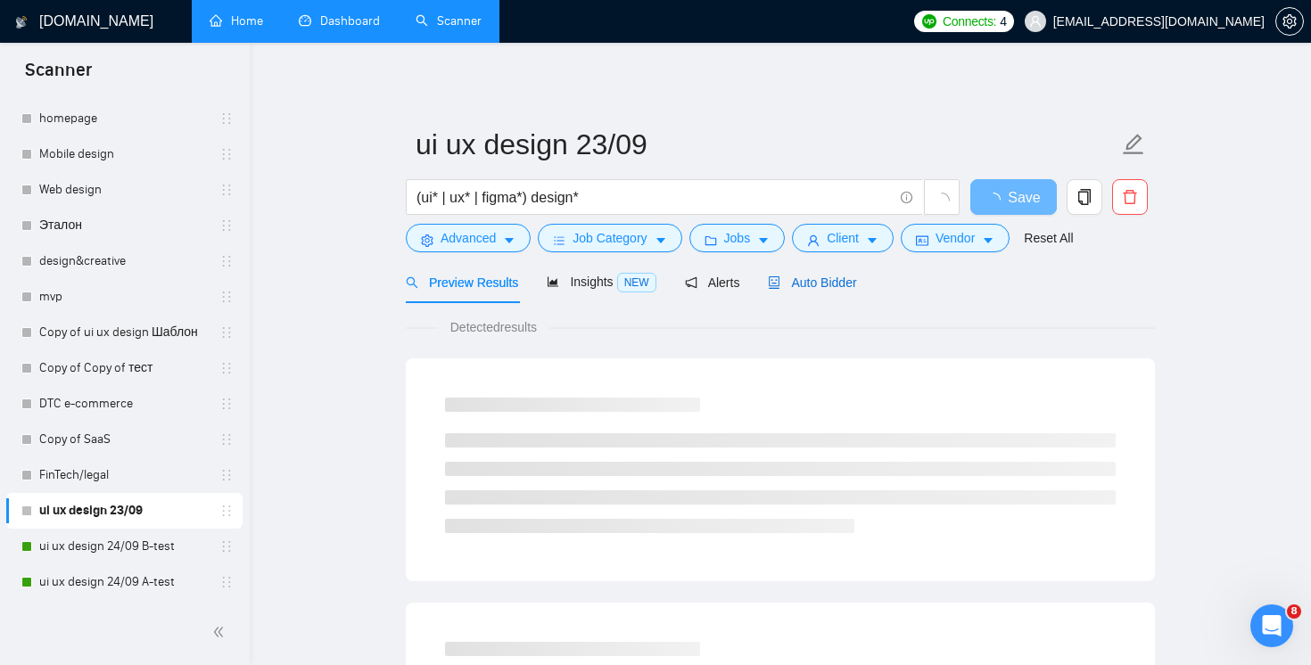
click at [827, 276] on span "Auto Bidder" at bounding box center [812, 283] width 88 height 14
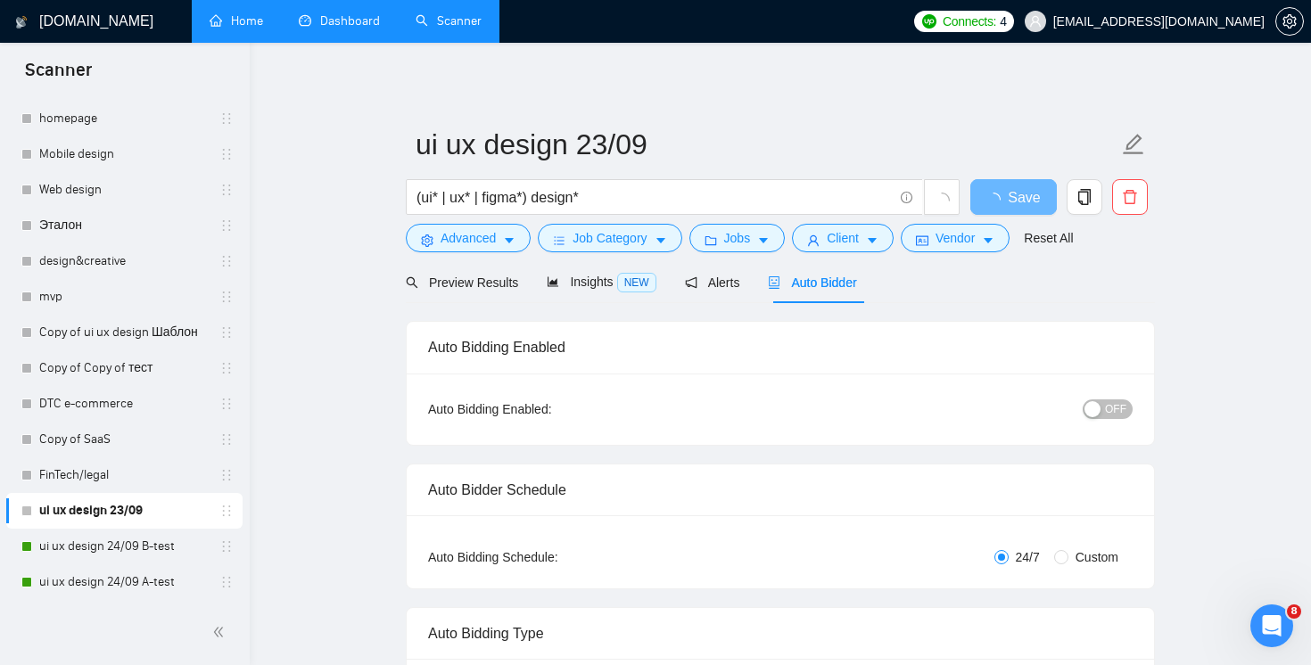
radio input "false"
radio input "true"
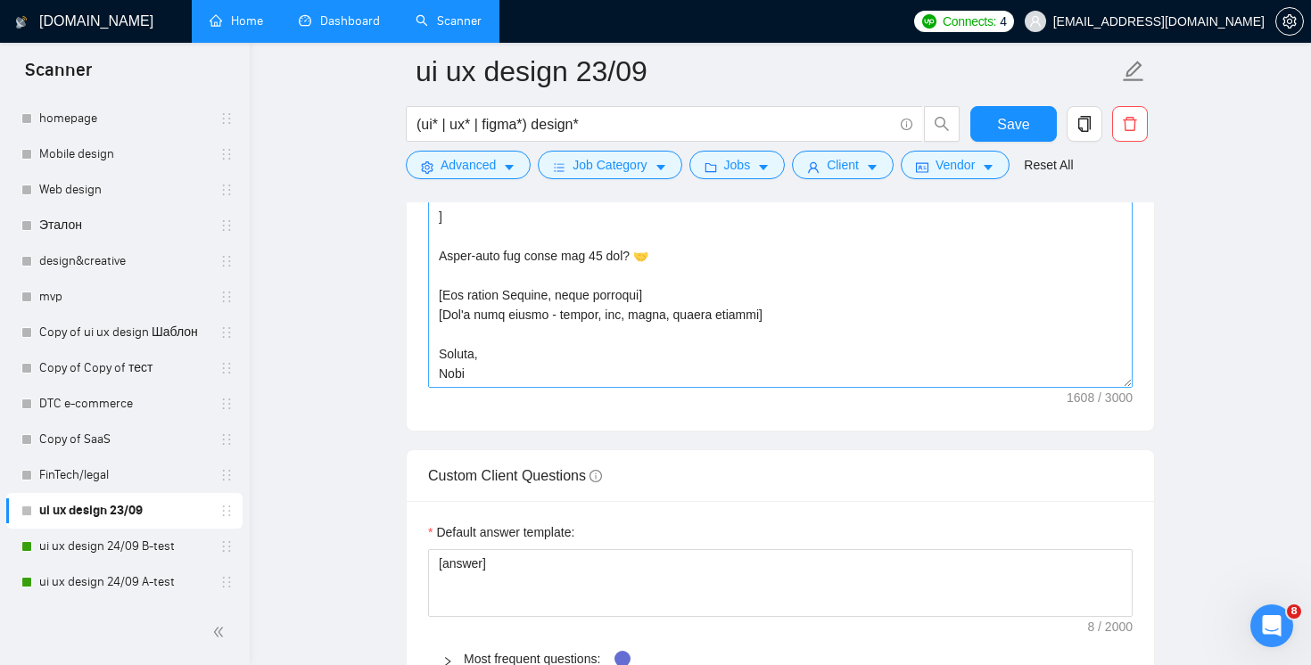
scroll to position [2457, 0]
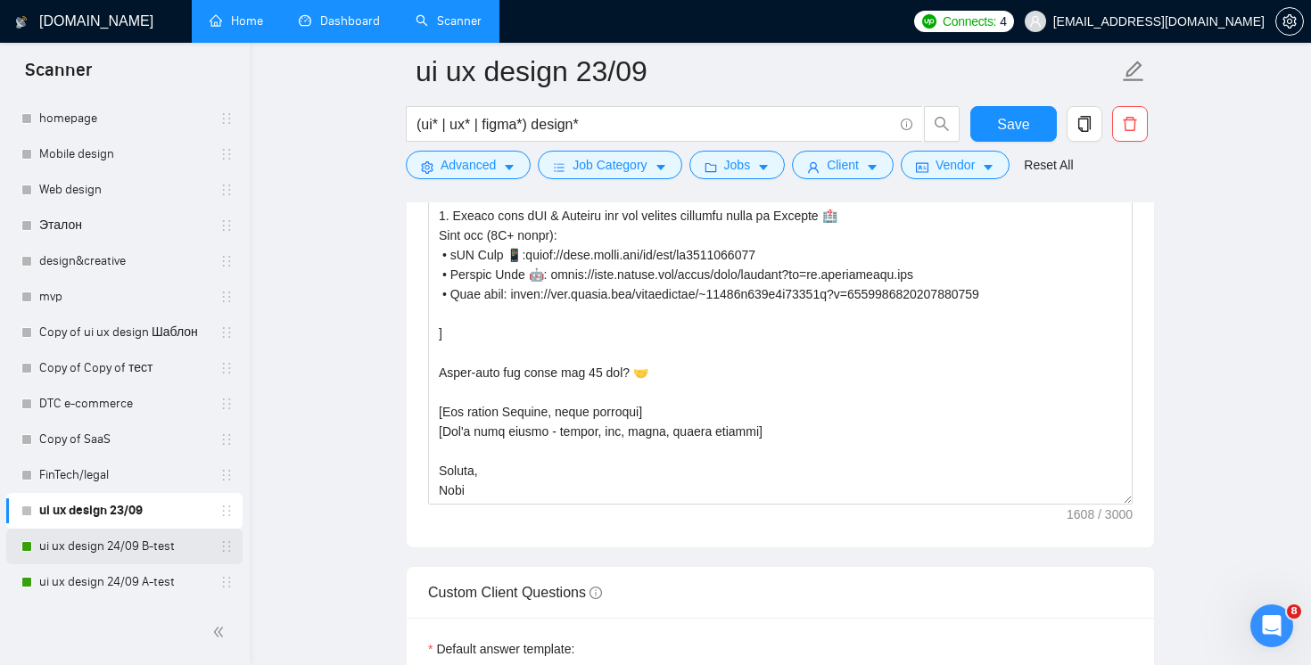
click at [89, 542] on link "ui ux design 24/09 B-test" at bounding box center [123, 547] width 169 height 36
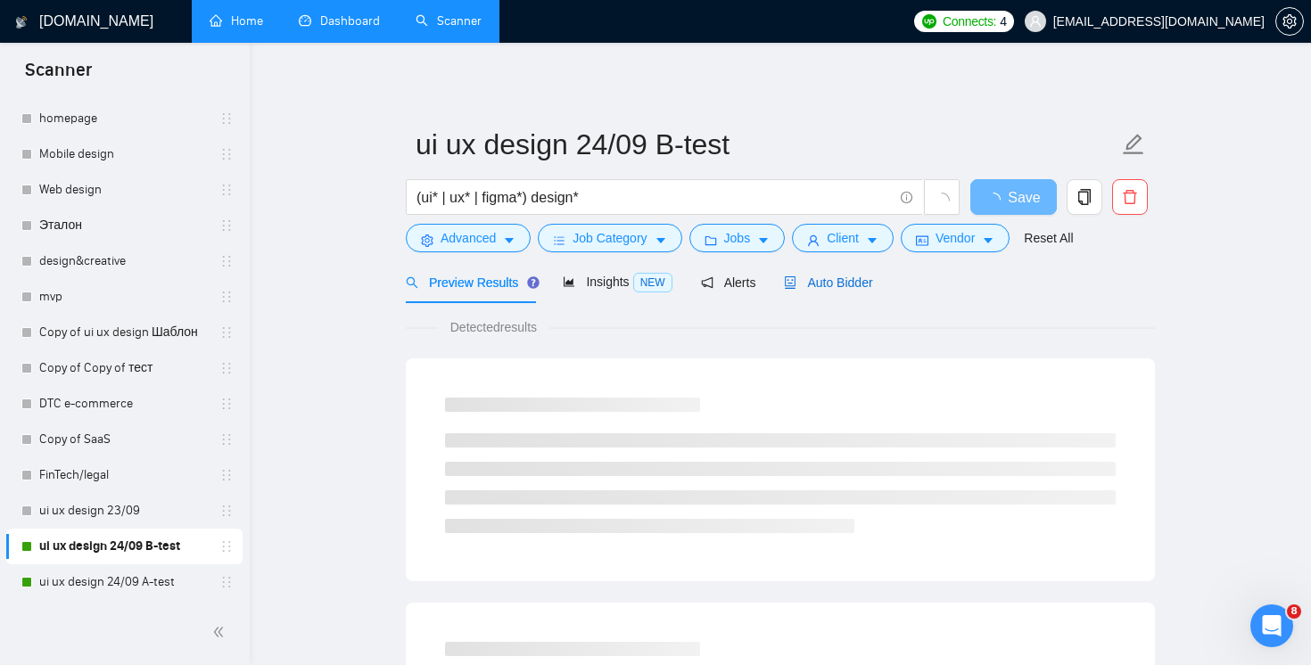
click at [831, 282] on span "Auto Bidder" at bounding box center [828, 283] width 88 height 14
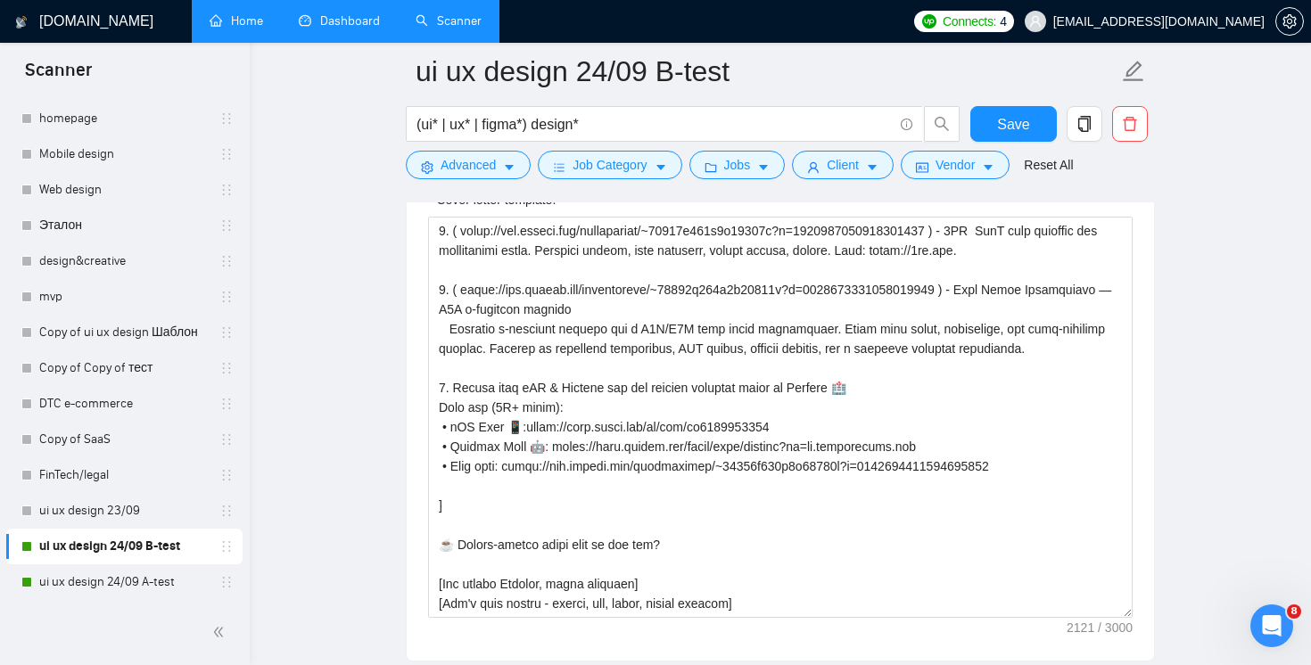
scroll to position [2398, 0]
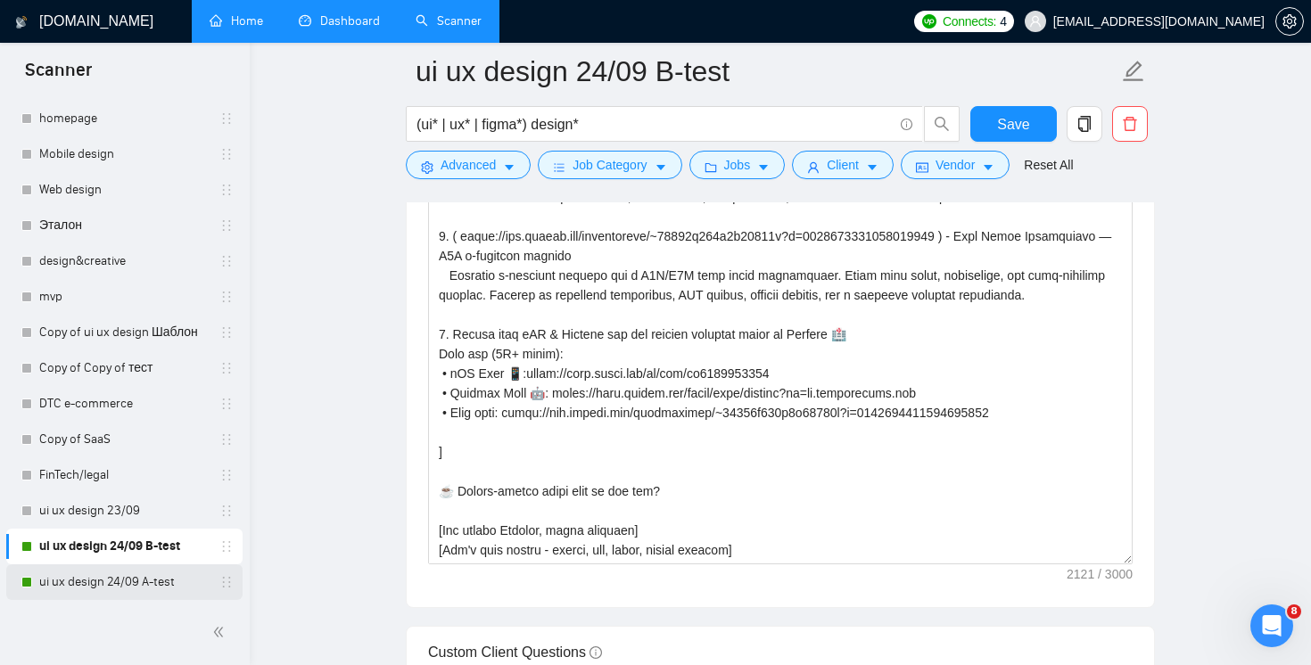
click at [78, 591] on link "ui ux design 24/09 A-test" at bounding box center [123, 582] width 169 height 36
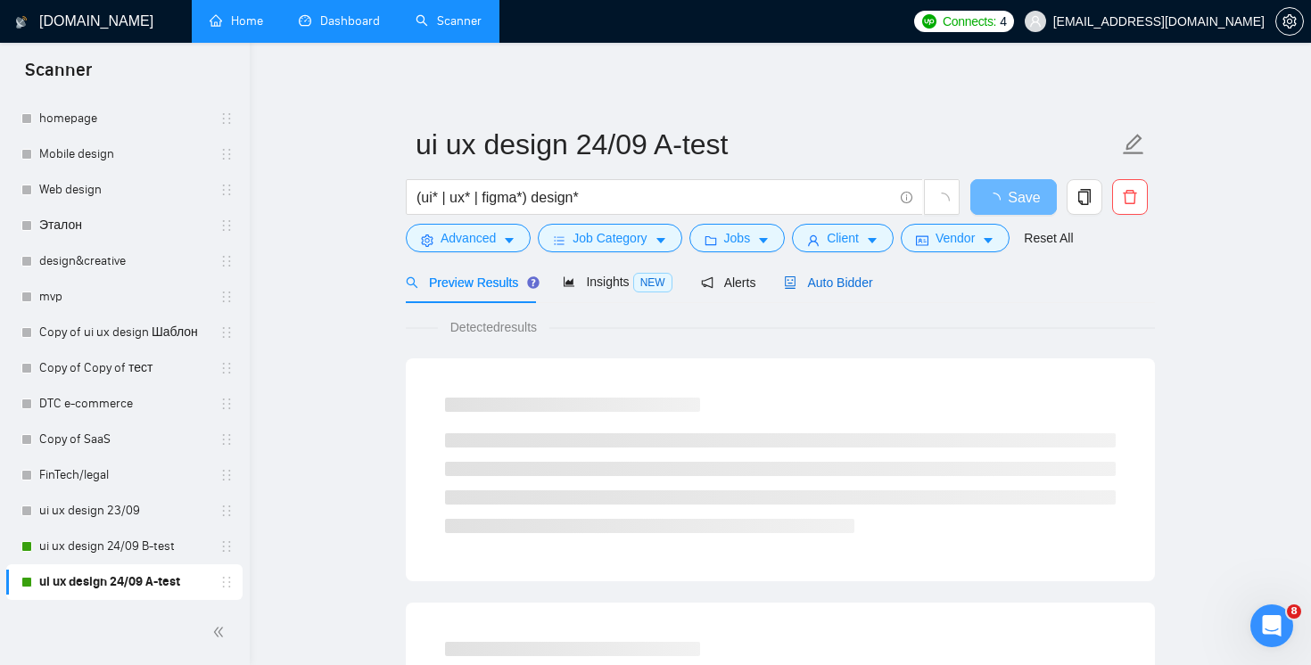
click at [821, 287] on span "Auto Bidder" at bounding box center [828, 283] width 88 height 14
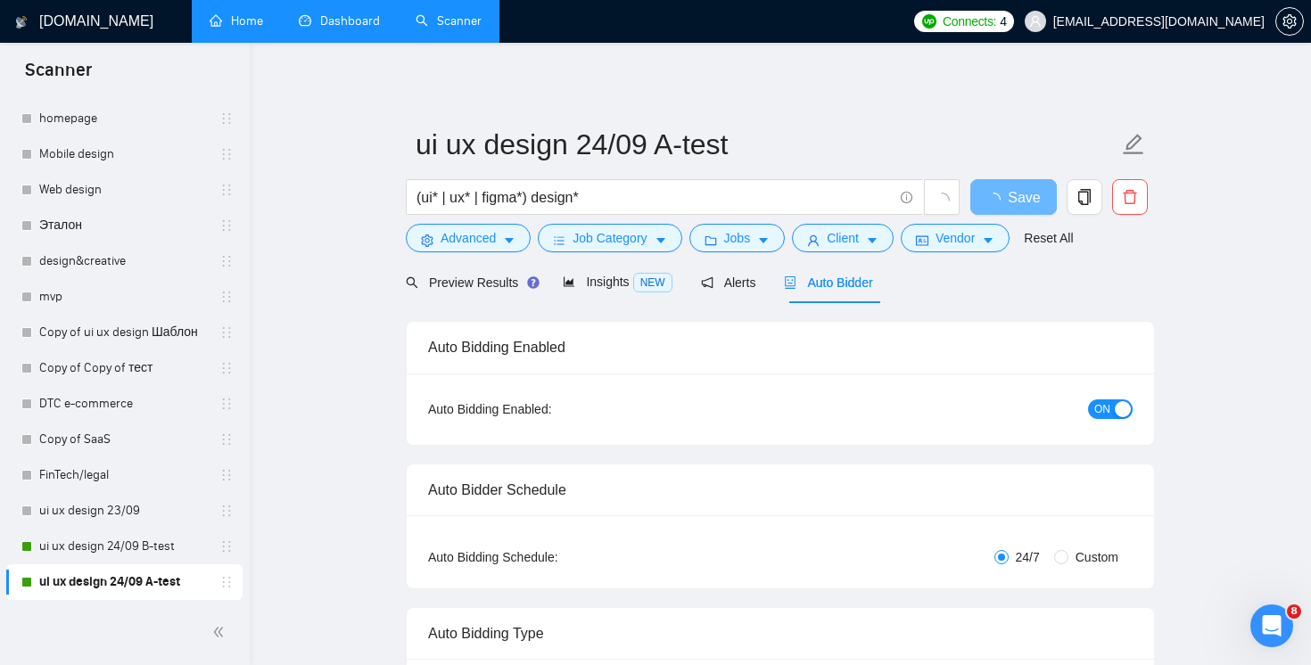
radio input "false"
radio input "true"
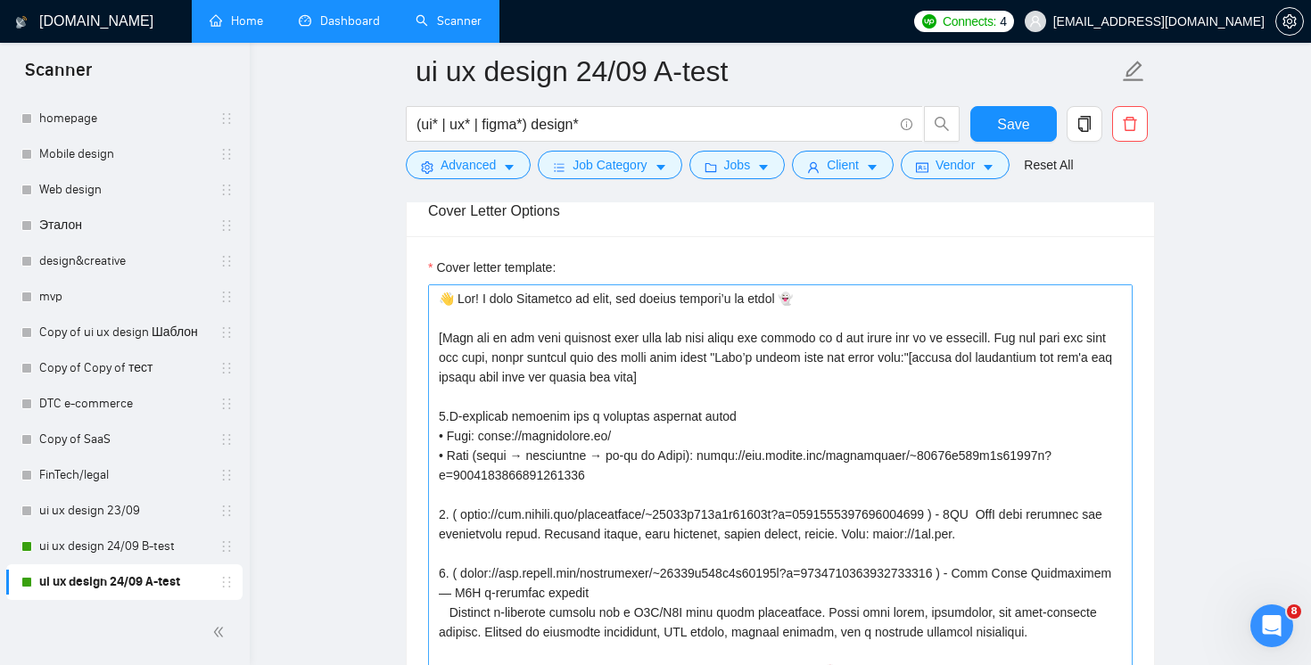
scroll to position [275, 0]
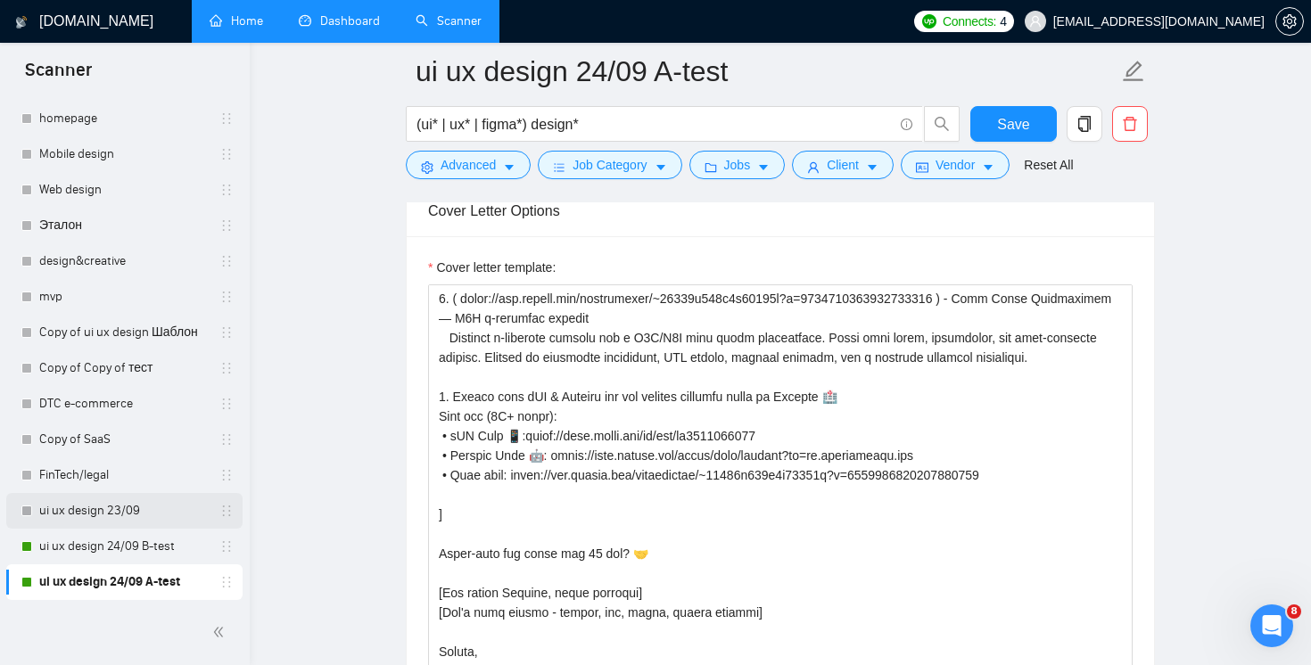
click at [79, 520] on link "ui ux design 23/09" at bounding box center [123, 511] width 169 height 36
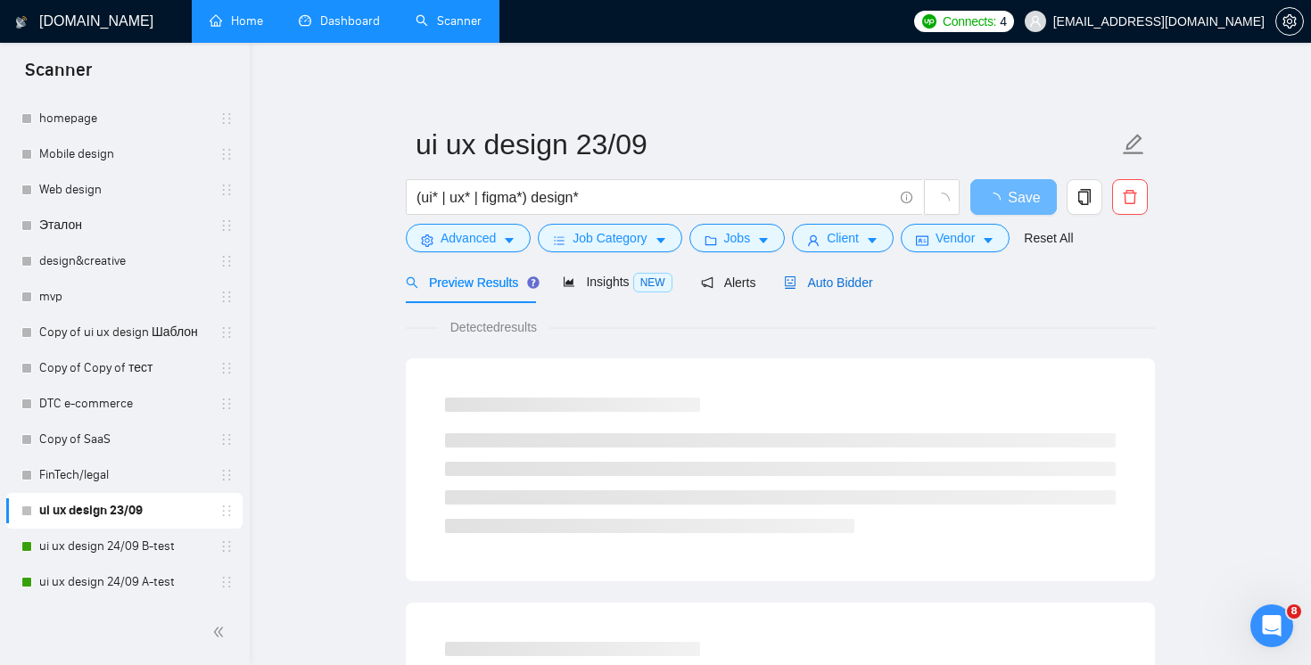
click at [837, 276] on span "Auto Bidder" at bounding box center [828, 283] width 88 height 14
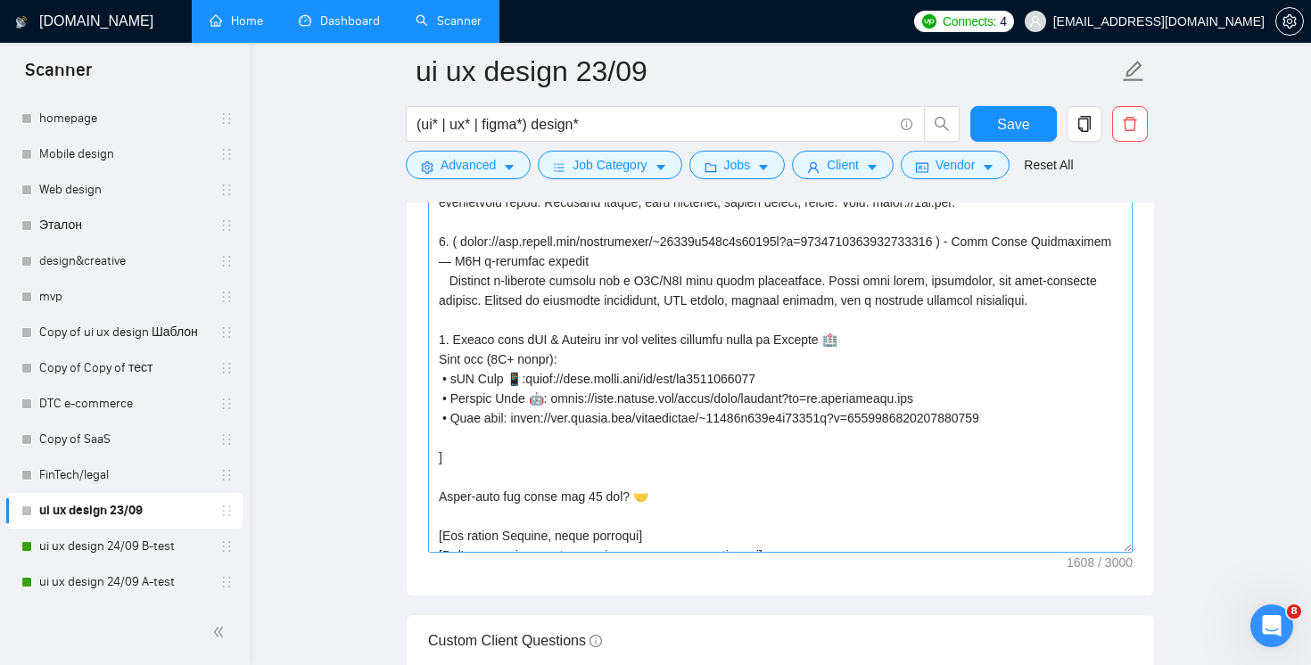
scroll to position [275, 0]
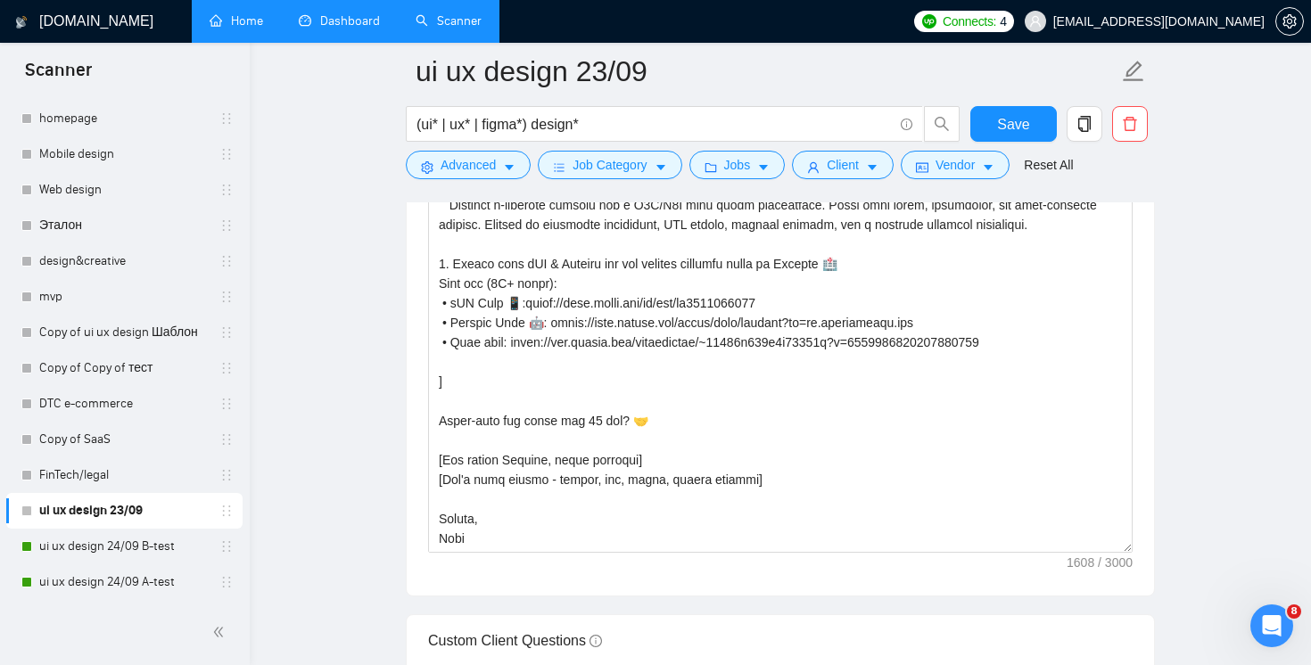
click at [330, 25] on link "Dashboard" at bounding box center [339, 20] width 81 height 15
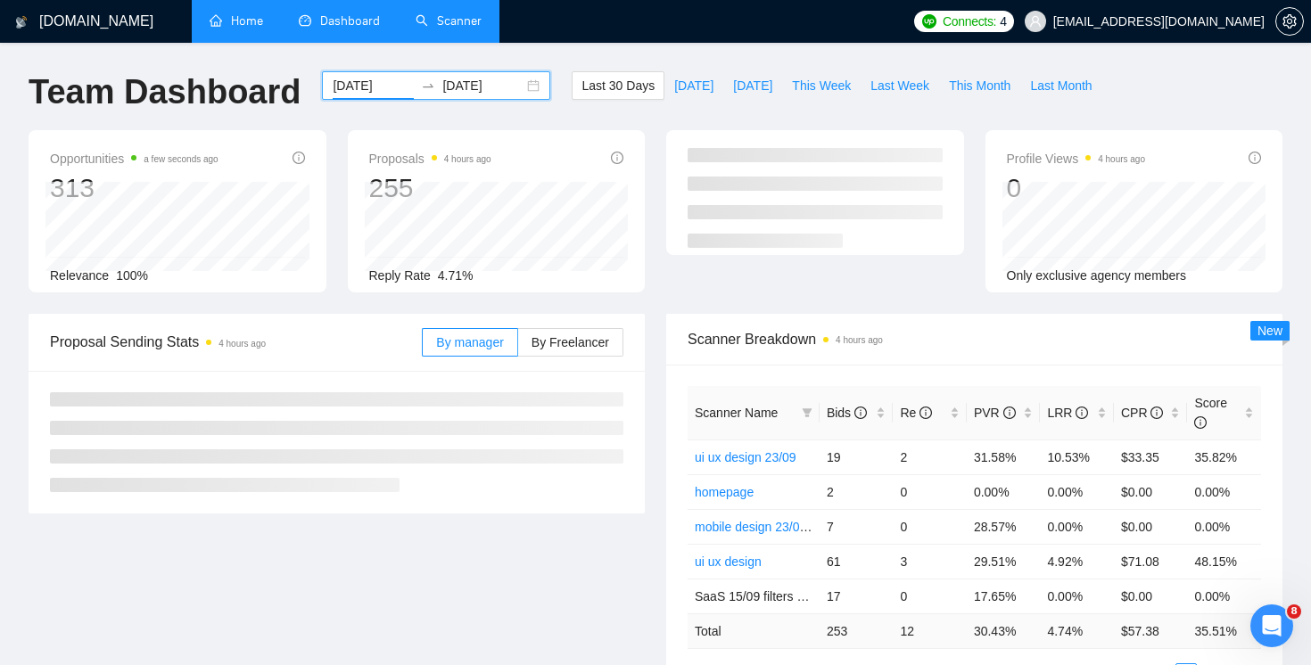
click at [364, 87] on input "[DATE]" at bounding box center [373, 86] width 81 height 20
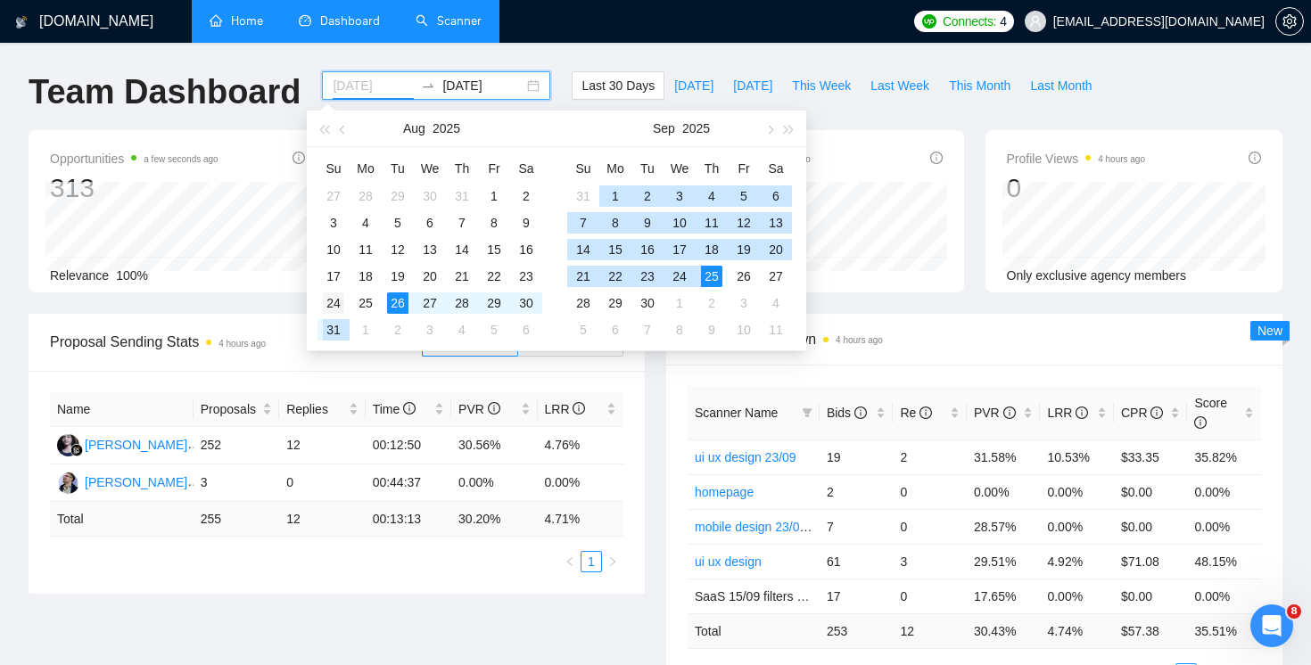
type input "[DATE]"
click at [325, 309] on div "24" at bounding box center [333, 302] width 21 height 21
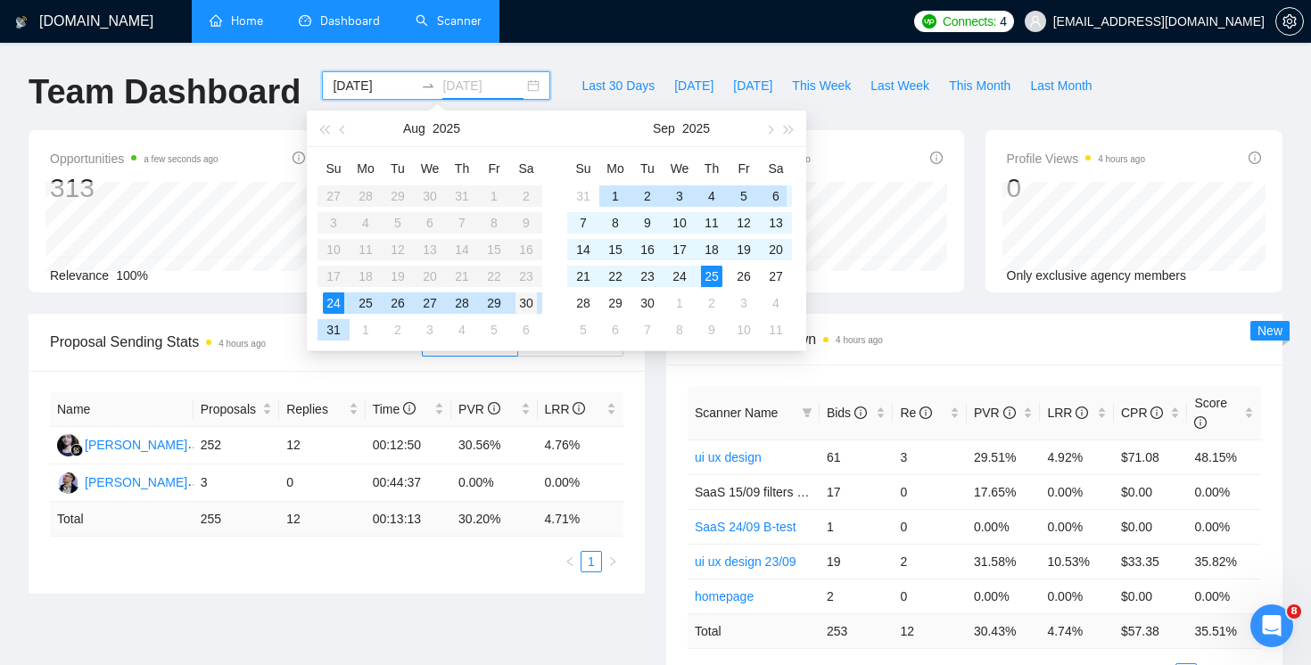
type input "[DATE]"
click at [526, 301] on div "30" at bounding box center [525, 302] width 21 height 21
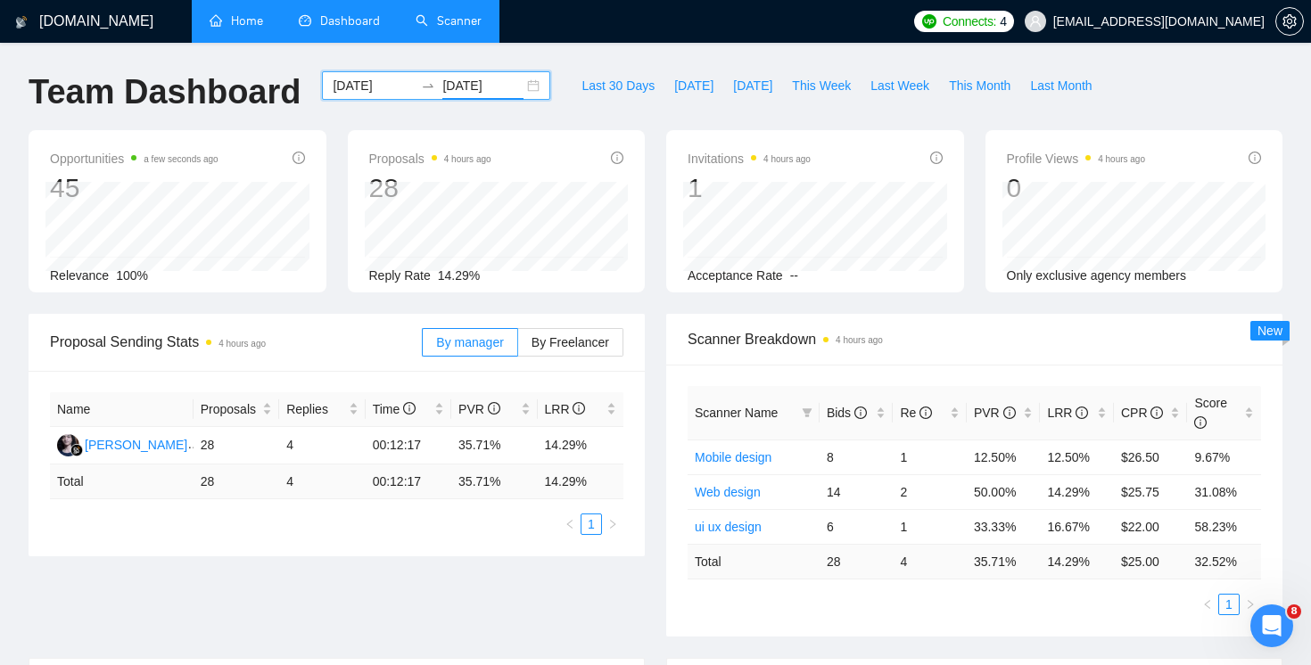
click at [355, 80] on input "[DATE]" at bounding box center [373, 86] width 81 height 20
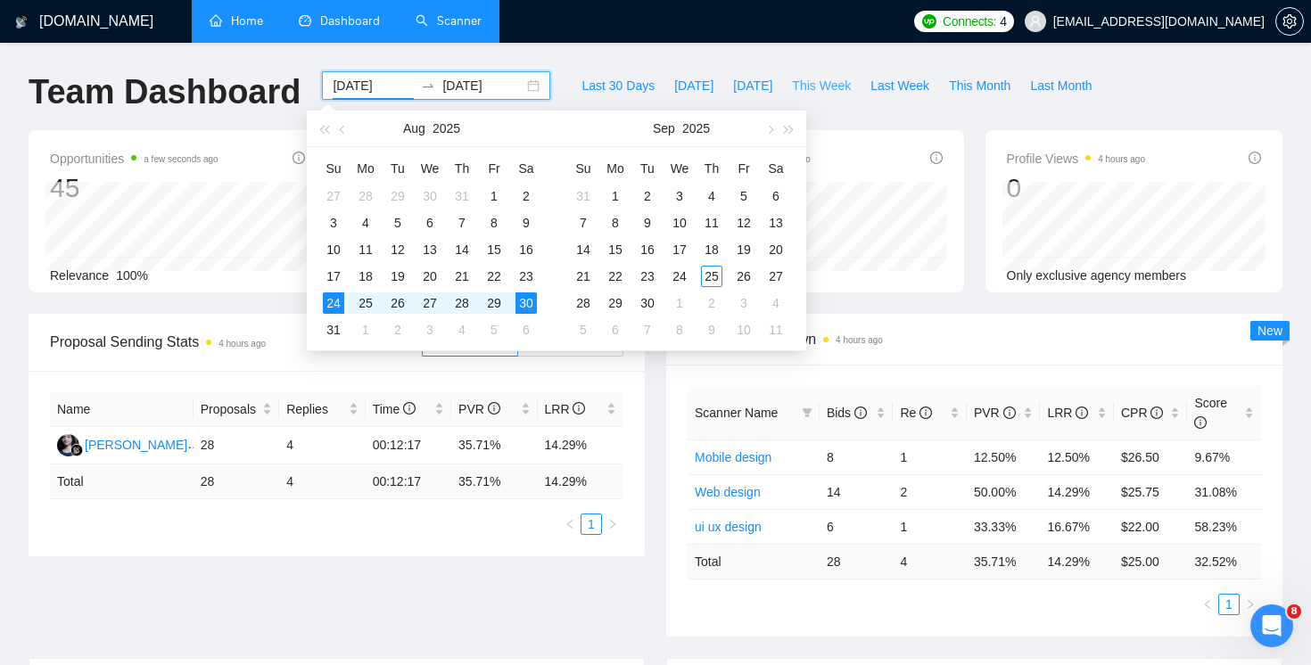
click at [837, 81] on span "This Week" at bounding box center [821, 86] width 59 height 20
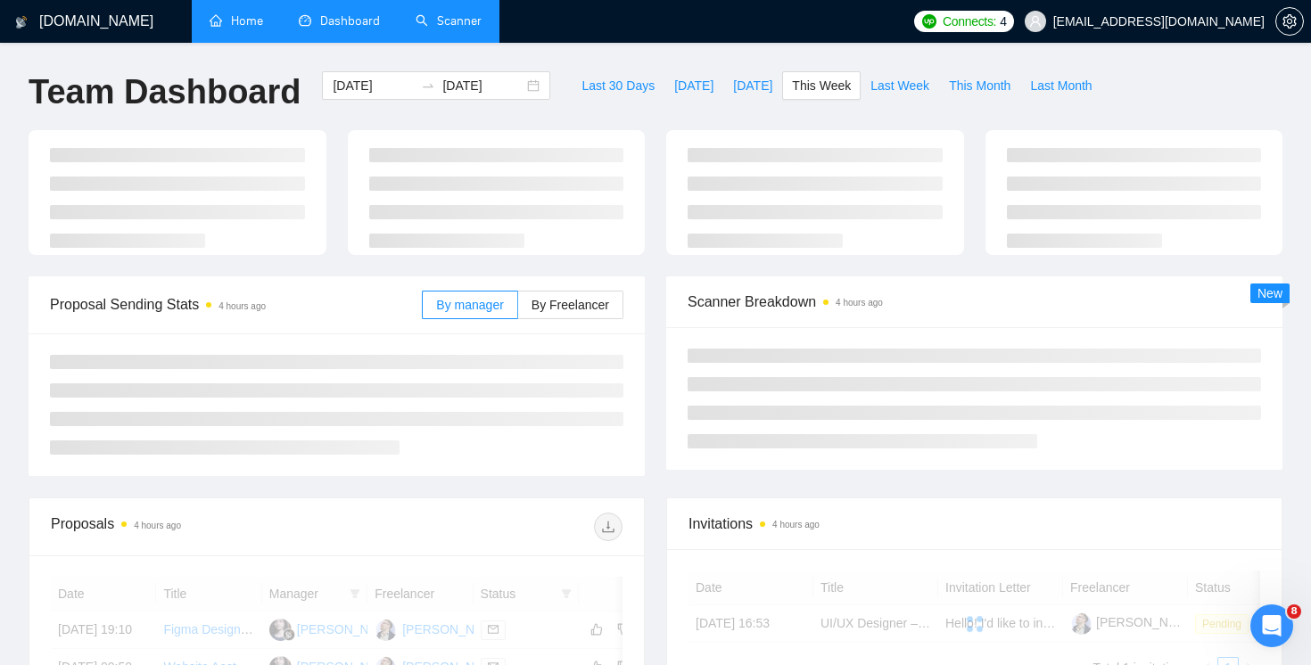
type input "[DATE]"
click at [348, 91] on input "[DATE]" at bounding box center [373, 86] width 81 height 20
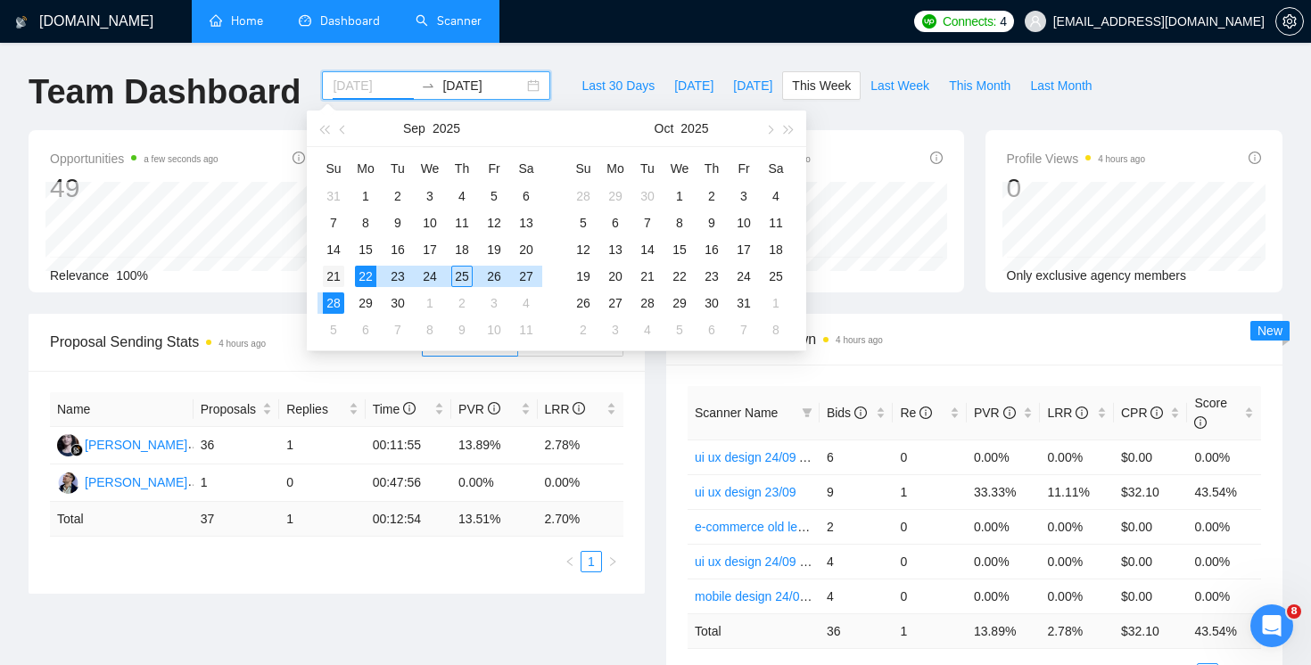
type input "[DATE]"
click at [337, 276] on div "21" at bounding box center [333, 276] width 21 height 21
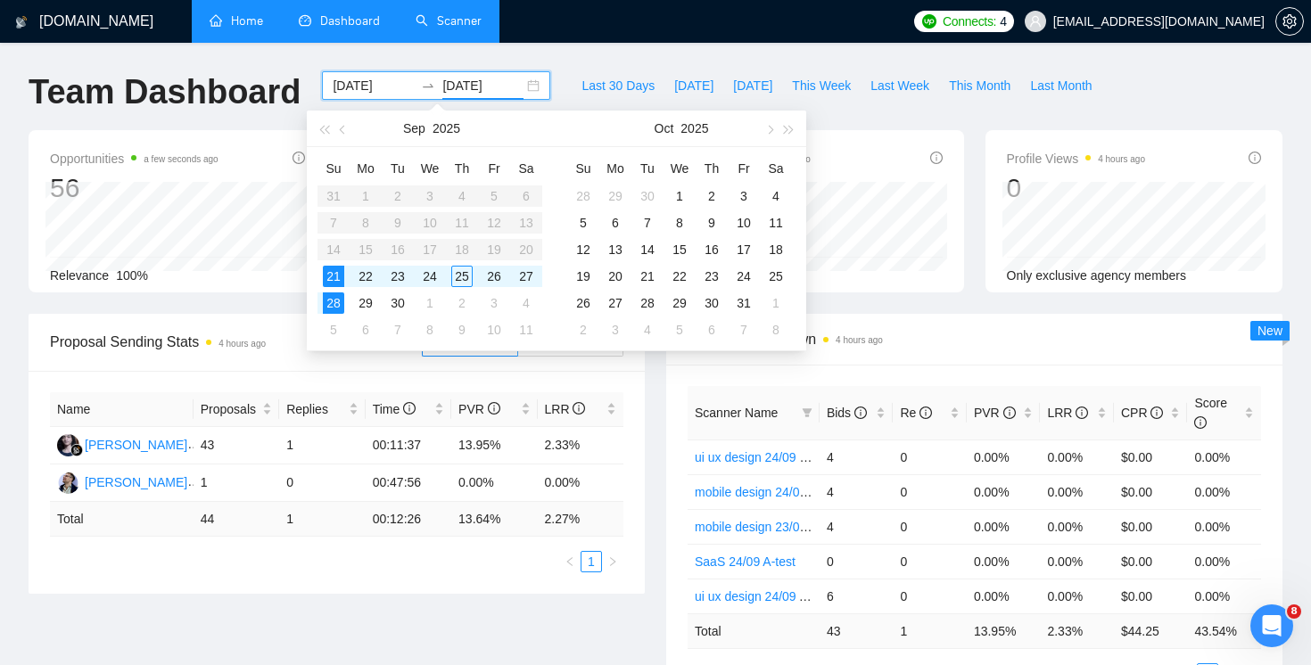
click at [927, 317] on div "Scanner Breakdown 4 hours ago" at bounding box center [973, 339] width 573 height 51
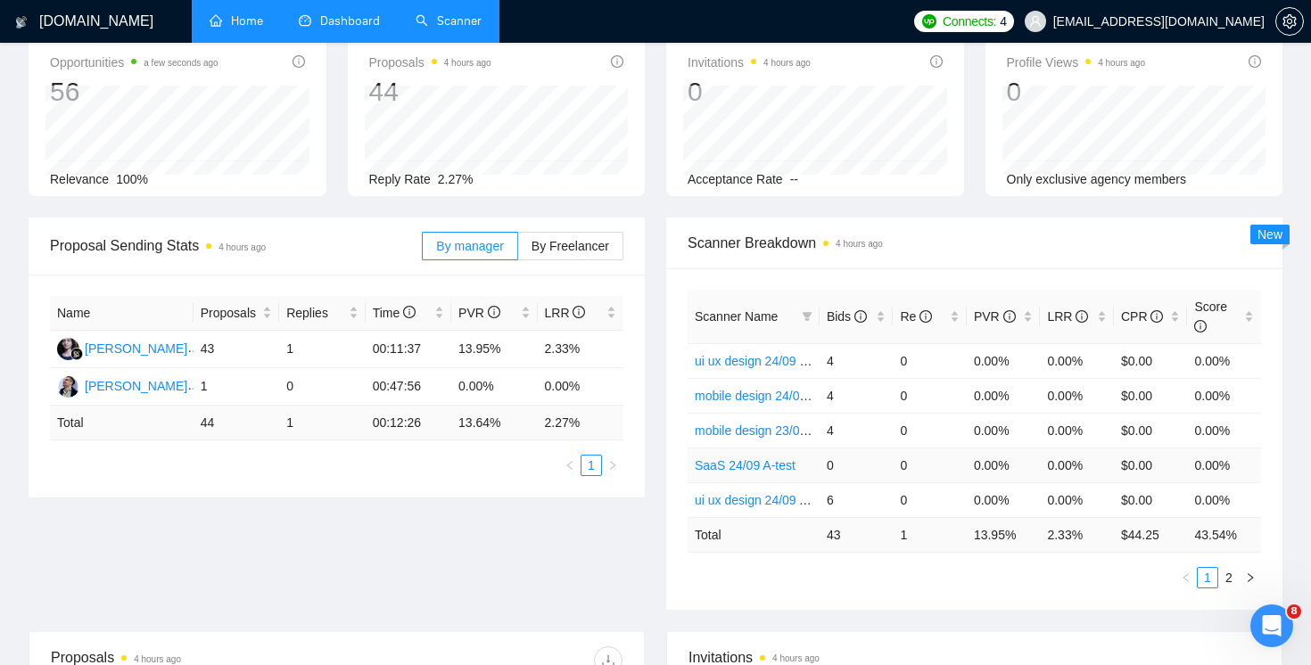
scroll to position [106, 0]
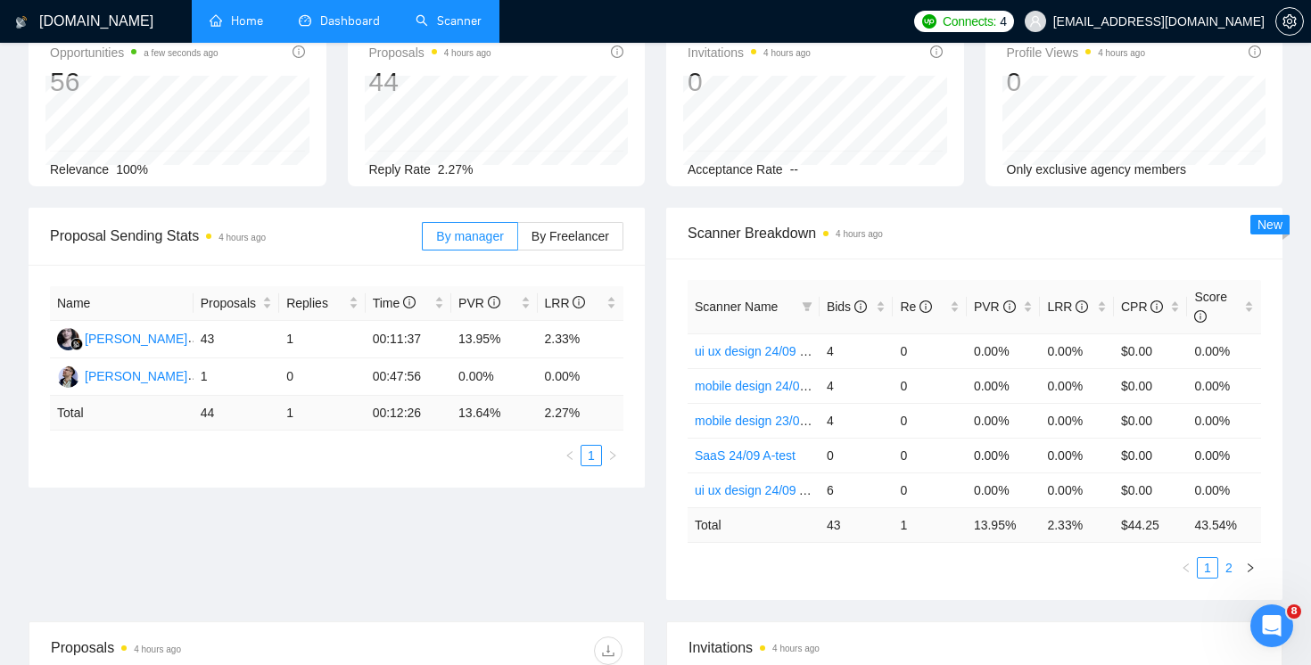
click at [1227, 569] on link "2" at bounding box center [1229, 568] width 20 height 20
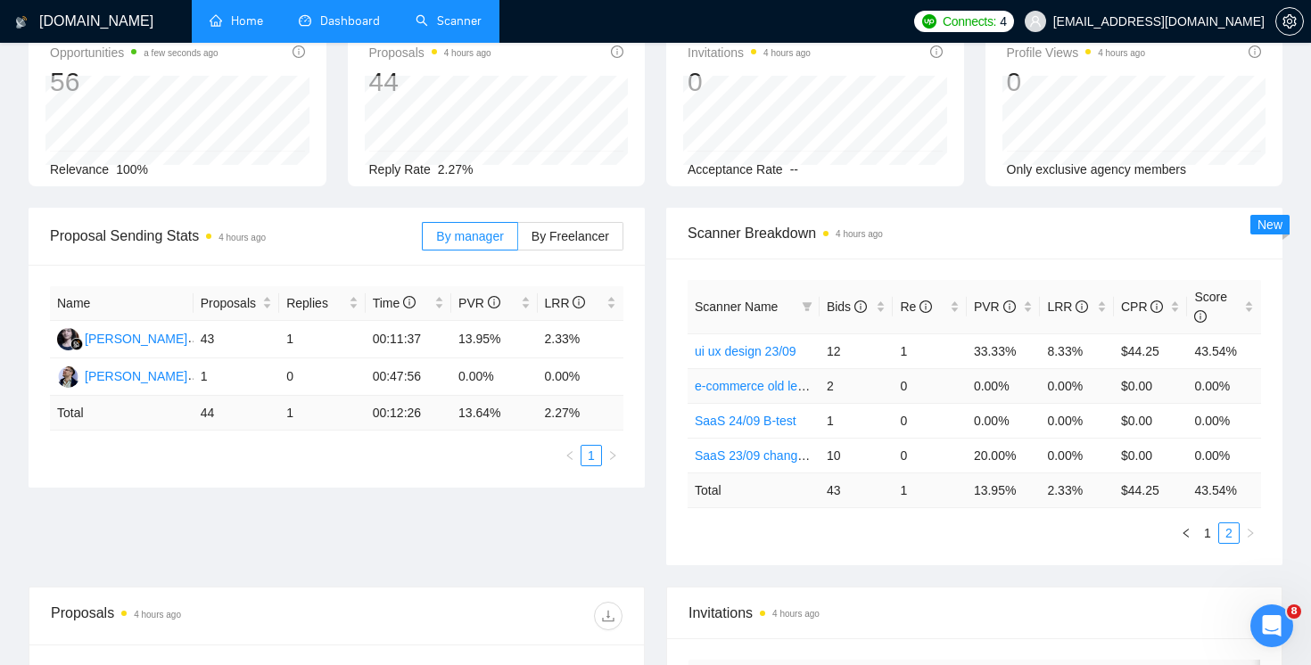
scroll to position [0, 0]
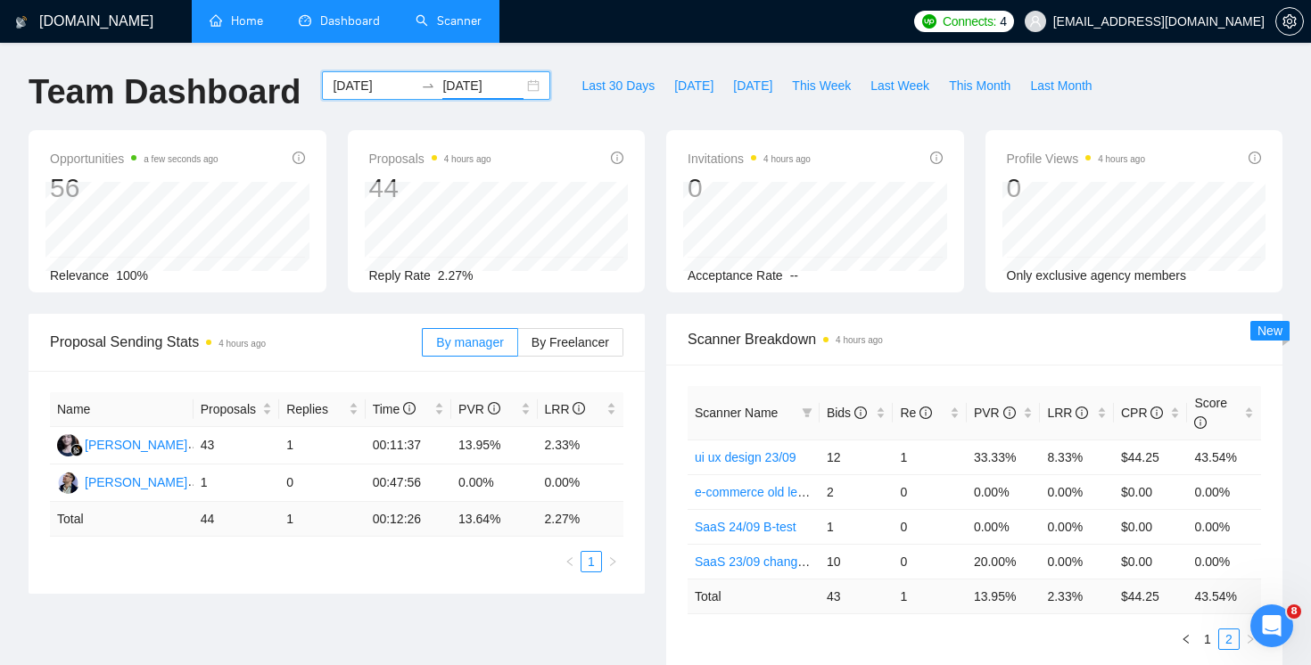
click at [463, 81] on input "[DATE]" at bounding box center [482, 86] width 81 height 20
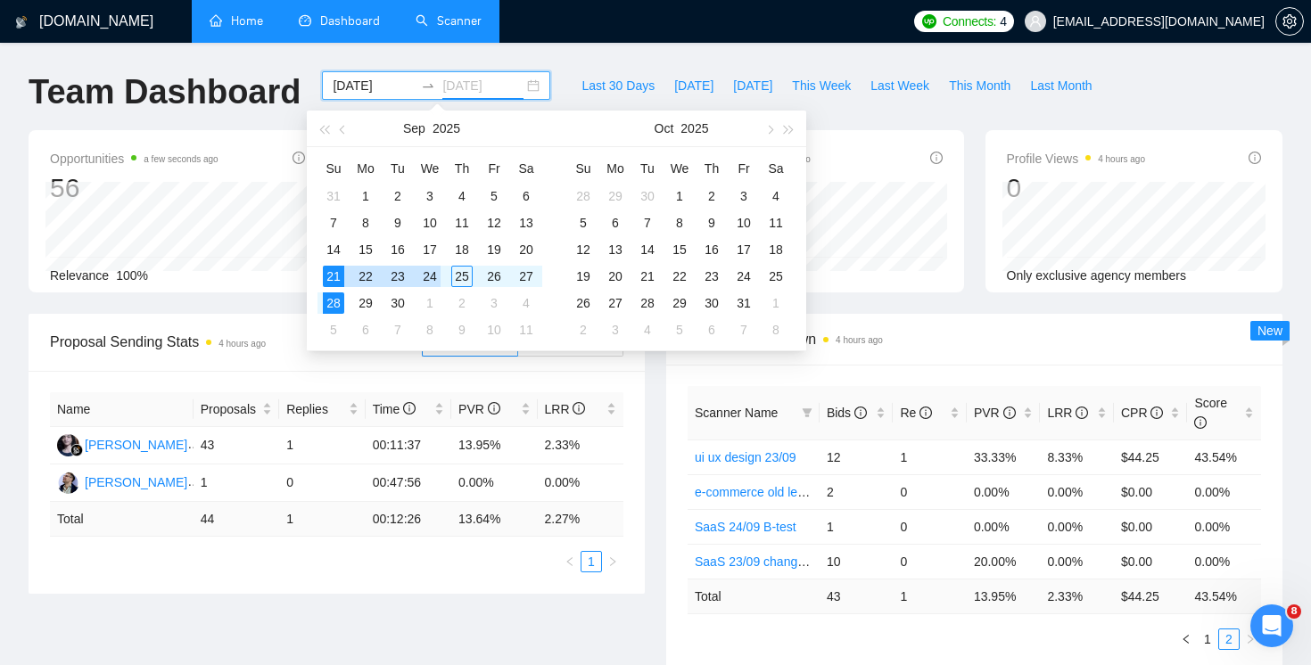
type input "[DATE]"
click at [868, 365] on div "Scanner Name Bids Re PVR LRR CPR Score ui ux design 23/09 12 1 33.33% 8.33% $44…" at bounding box center [974, 518] width 616 height 307
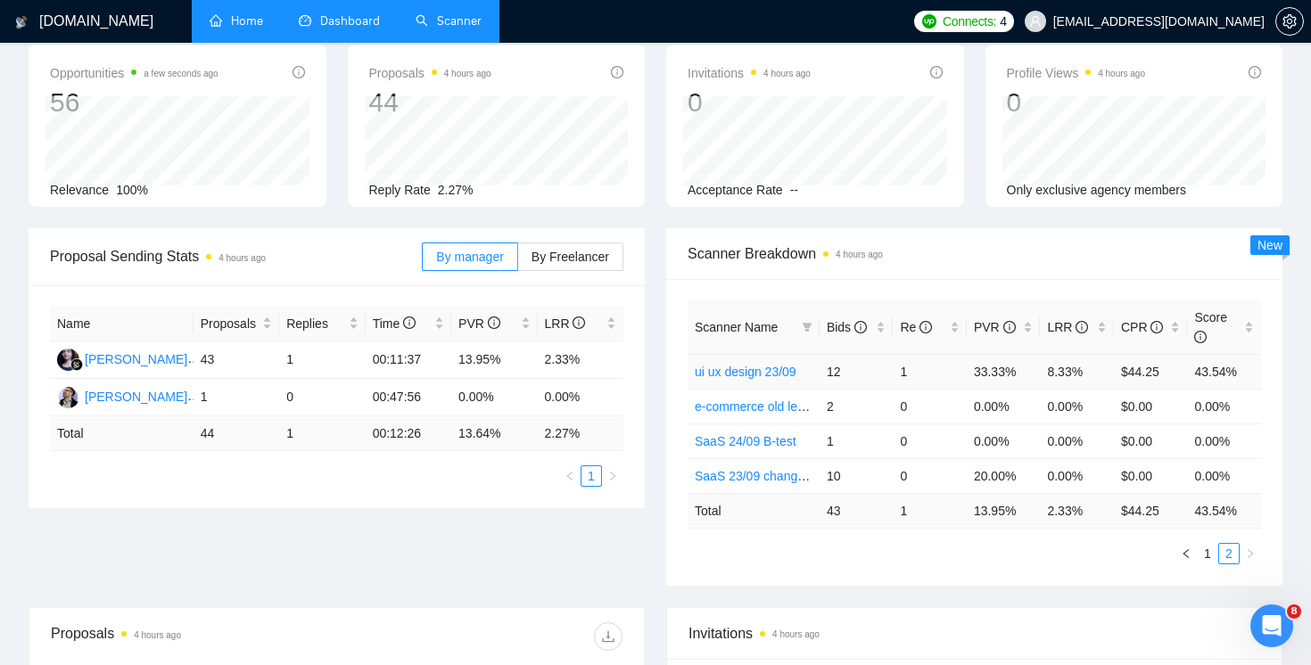
scroll to position [161, 0]
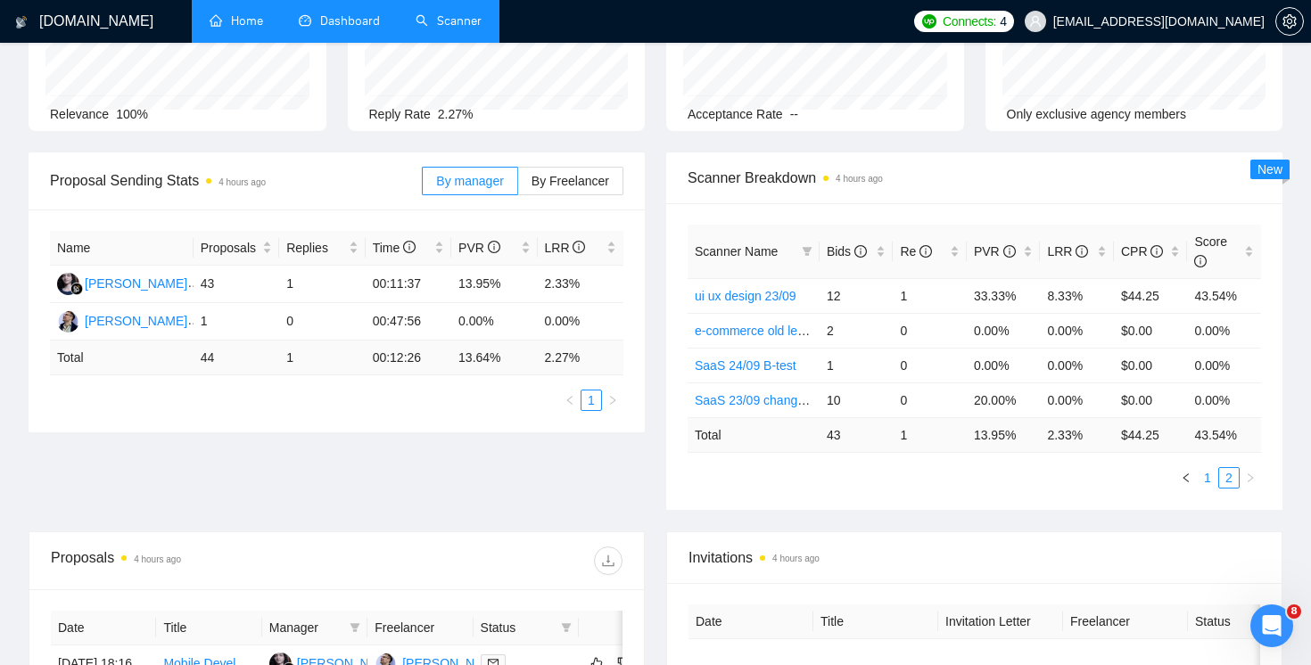
click at [1205, 479] on link "1" at bounding box center [1207, 478] width 20 height 20
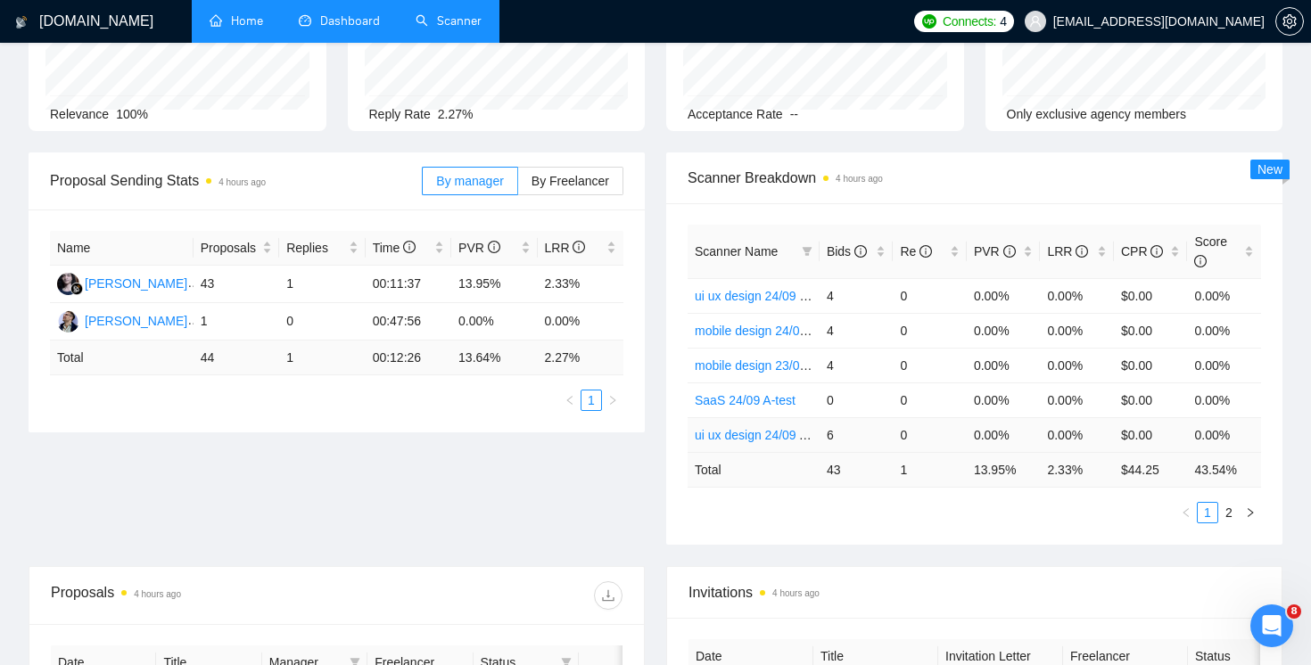
click at [777, 439] on link "ui ux design 24/09 A-test" at bounding box center [763, 435] width 136 height 14
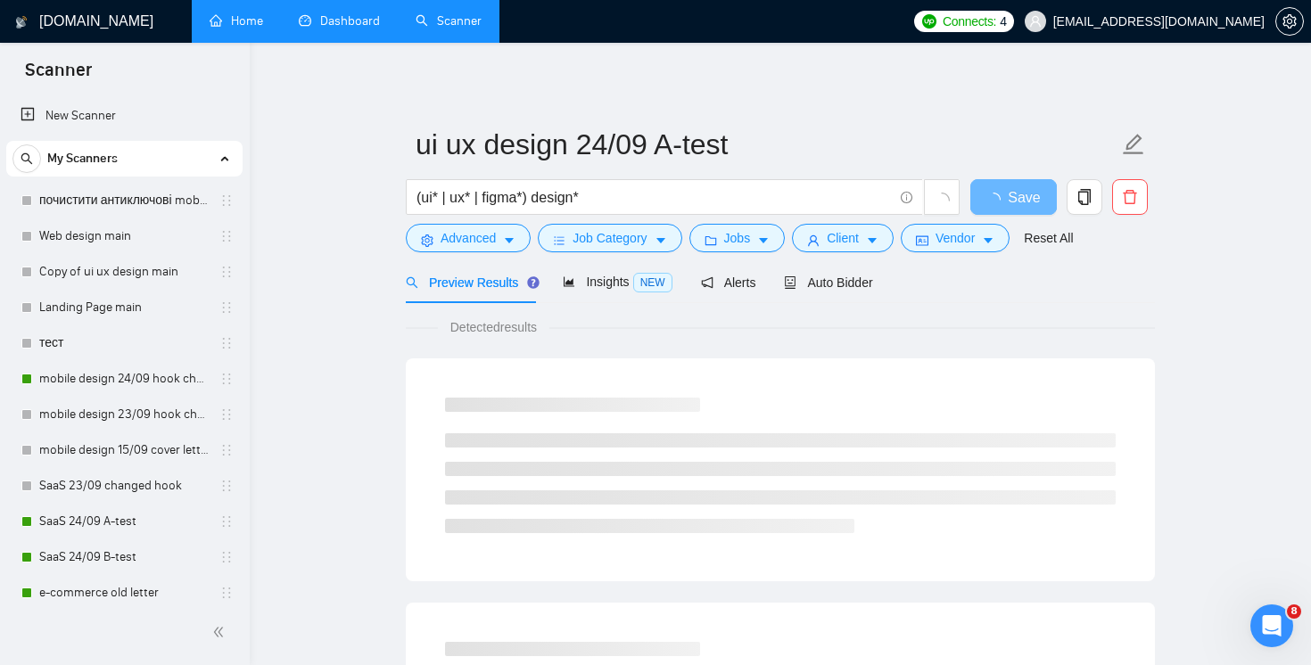
scroll to position [161, 0]
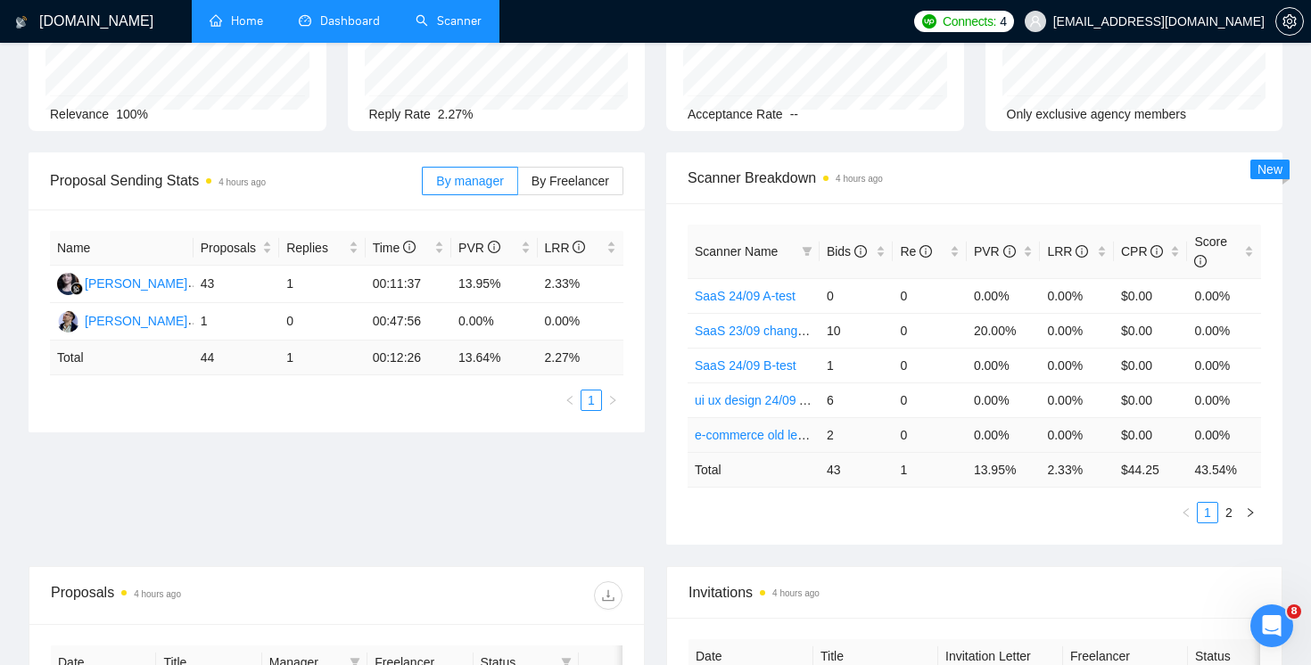
click at [716, 439] on link "e-commerce old letter" at bounding box center [755, 435] width 120 height 14
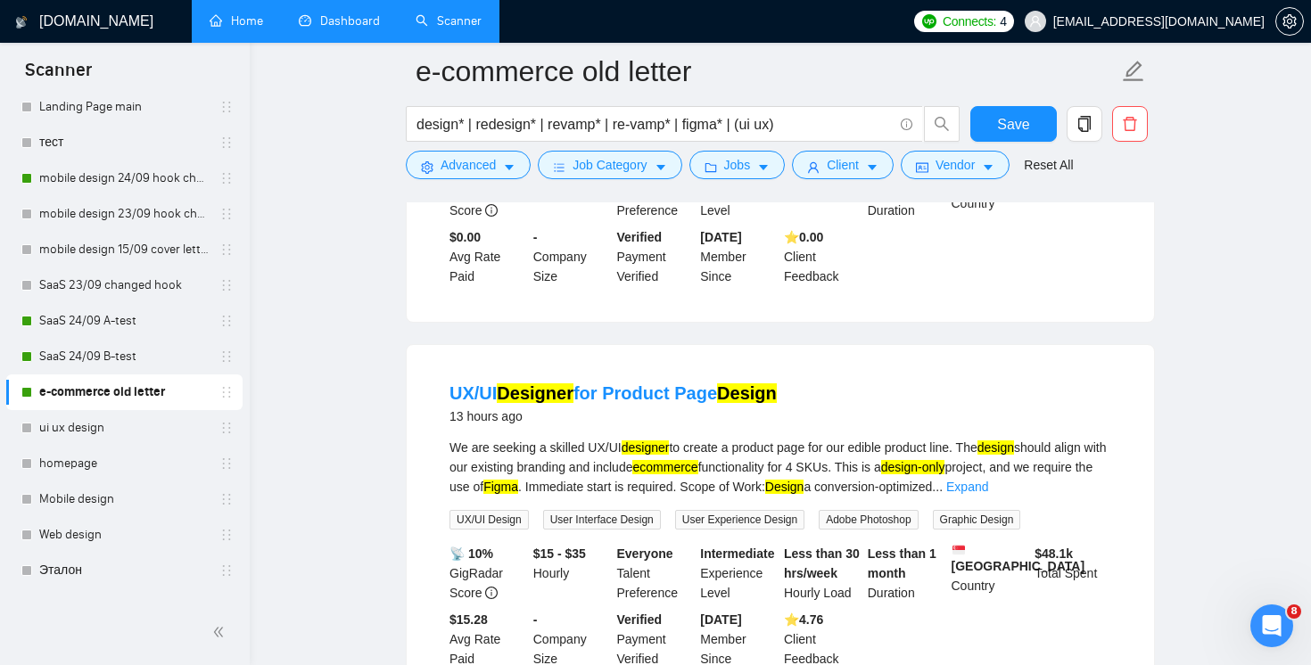
scroll to position [546, 0]
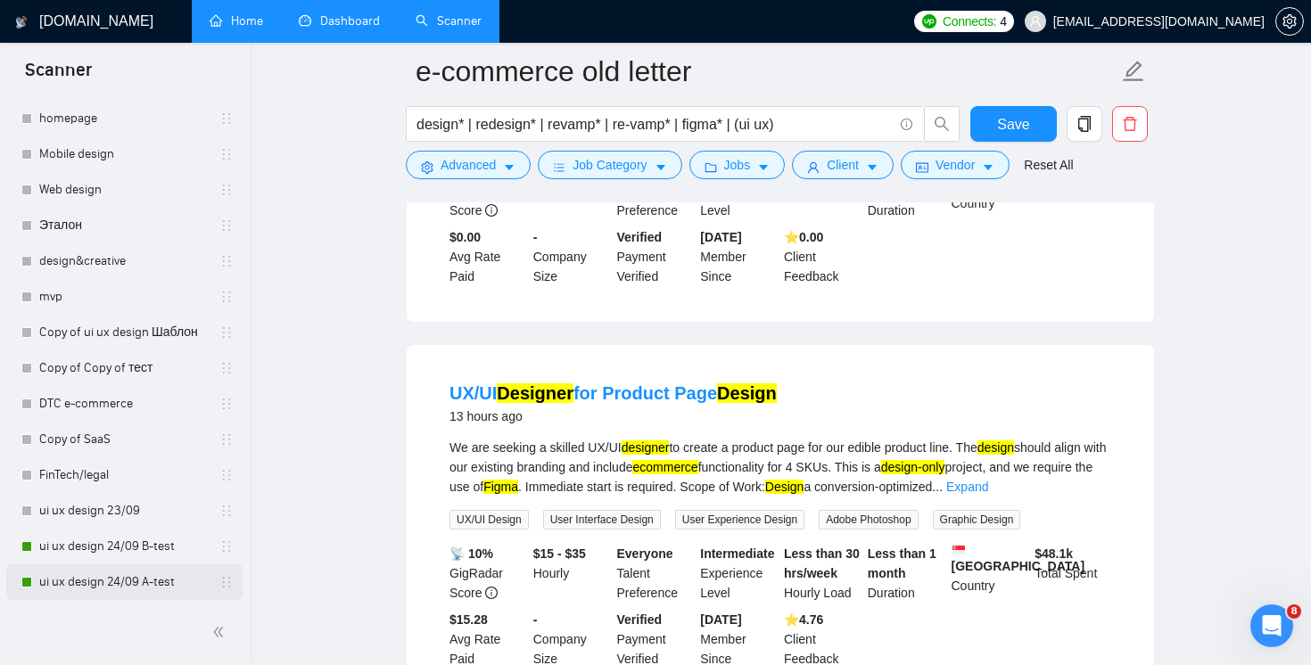
click at [78, 574] on link "ui ux design 24/09 A-test" at bounding box center [123, 582] width 169 height 36
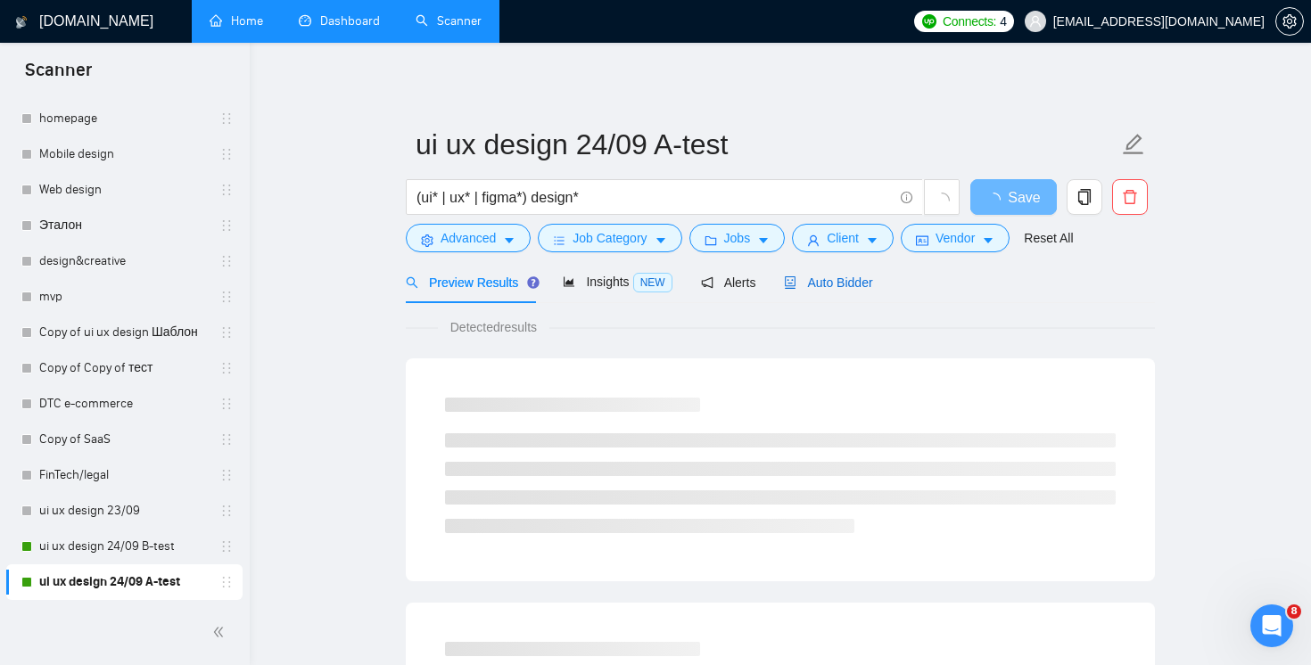
click at [836, 281] on span "Auto Bidder" at bounding box center [828, 283] width 88 height 14
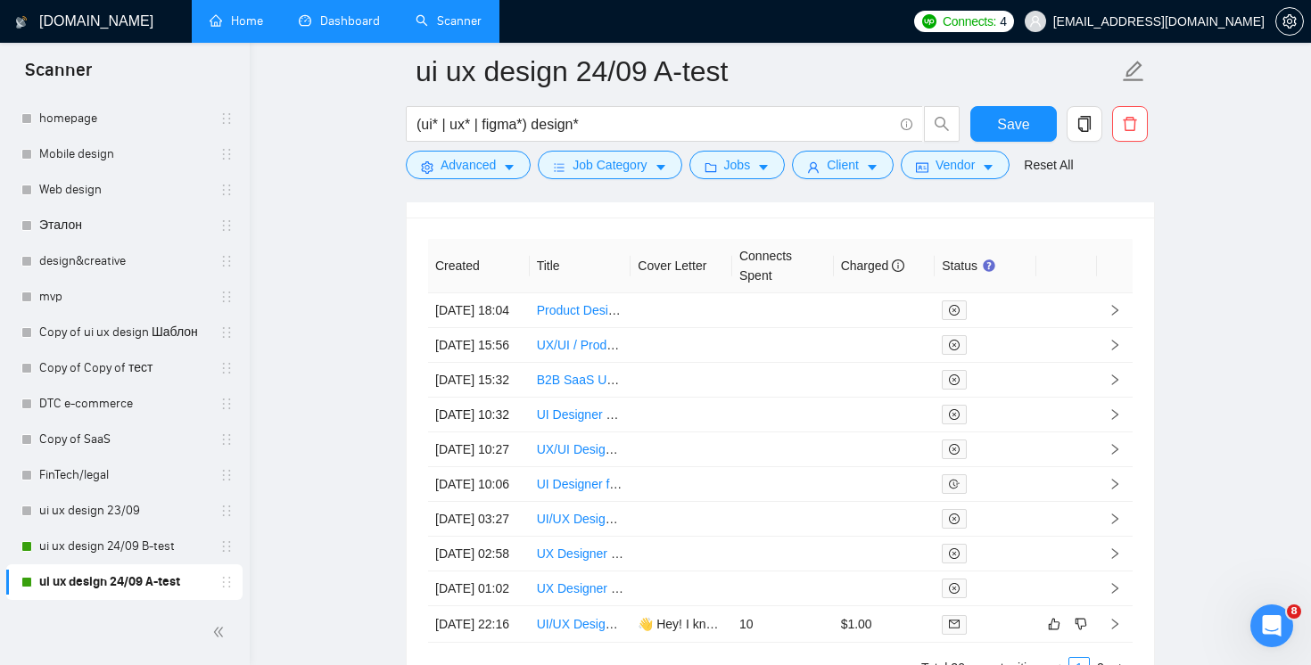
scroll to position [5097, 0]
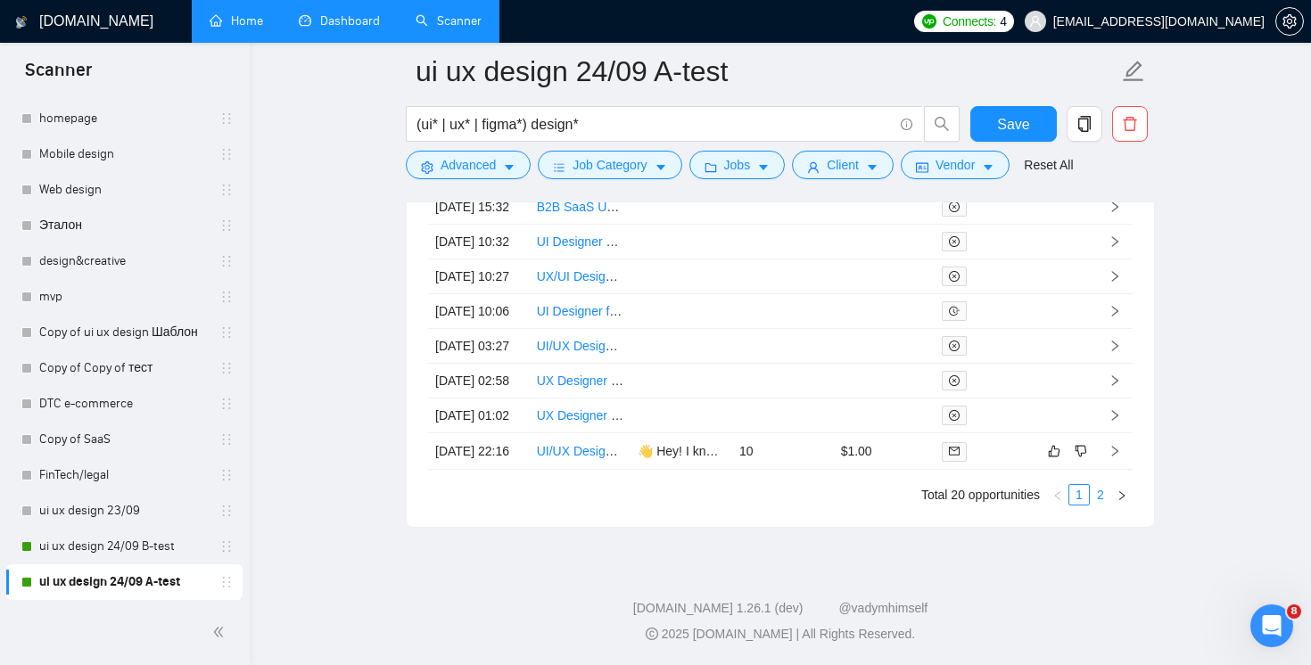
click at [1104, 500] on link "2" at bounding box center [1100, 495] width 20 height 20
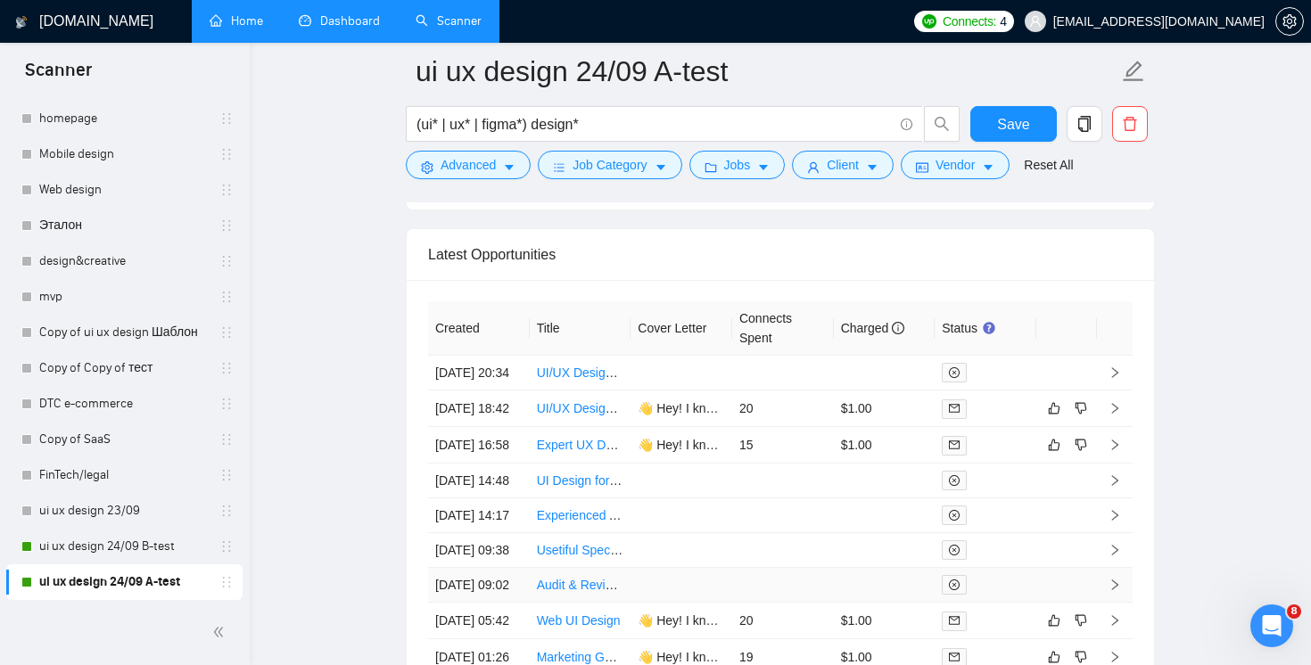
scroll to position [4651, 0]
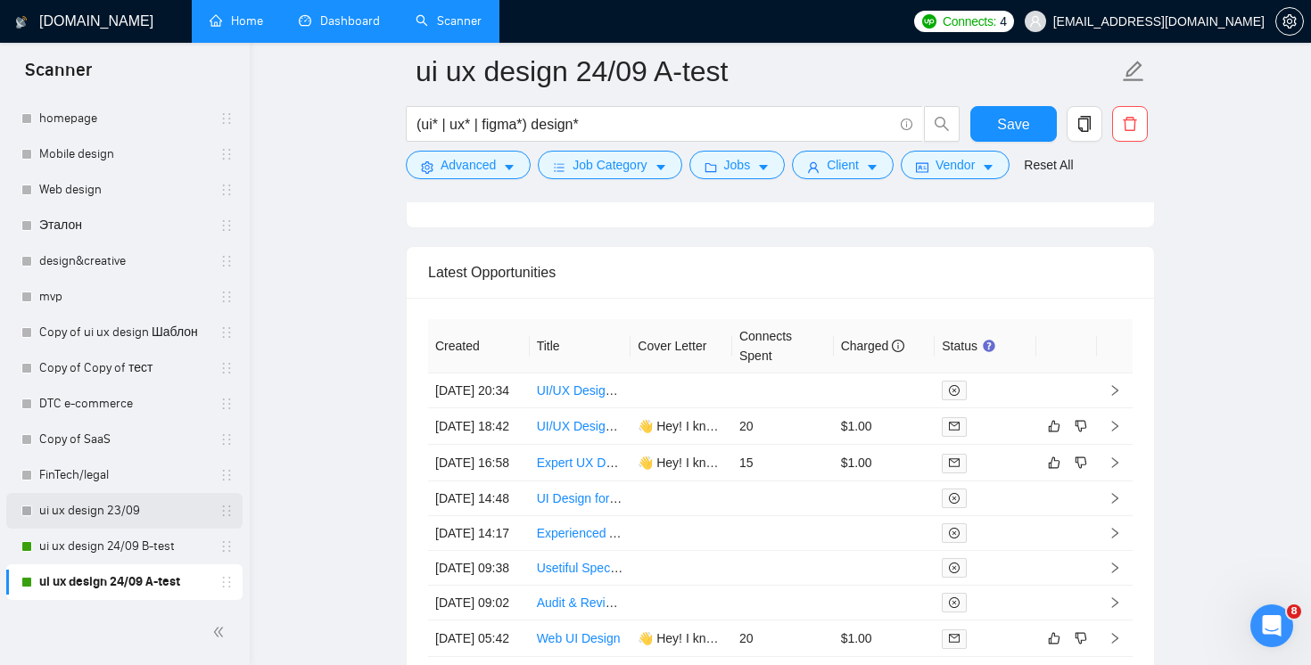
click at [106, 509] on link "ui ux design 23/09" at bounding box center [123, 511] width 169 height 36
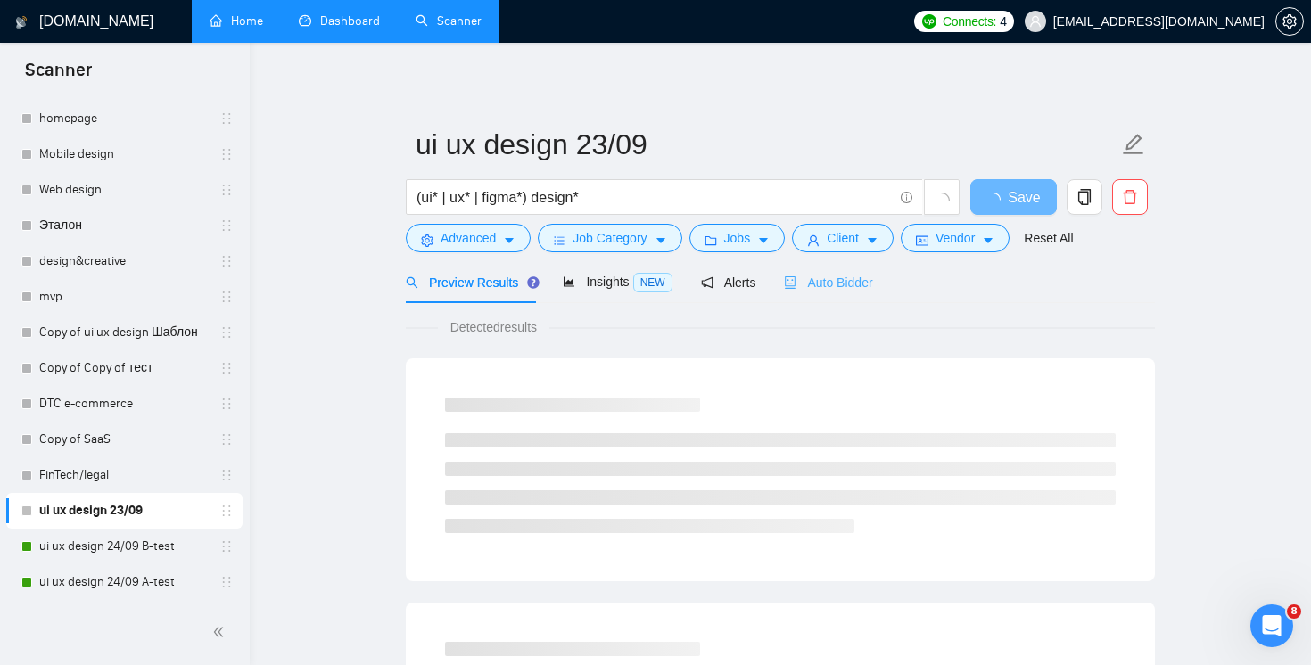
click at [819, 295] on div "Auto Bidder" at bounding box center [828, 282] width 88 height 42
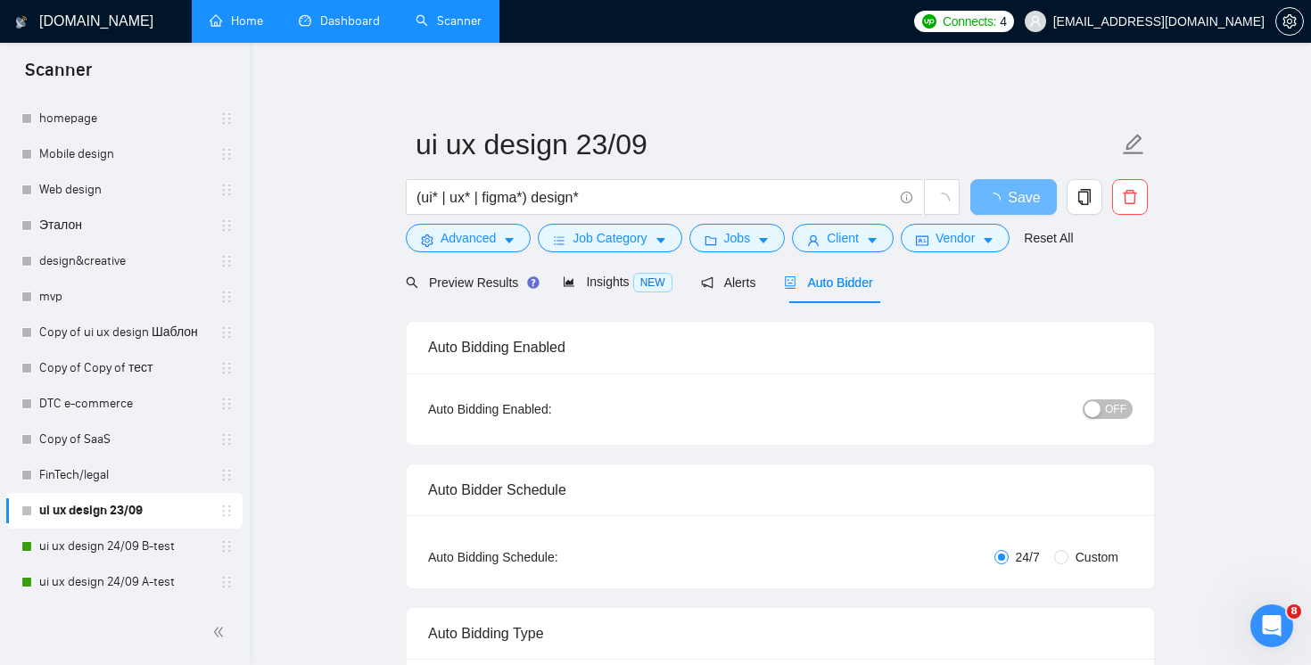
radio input "false"
radio input "true"
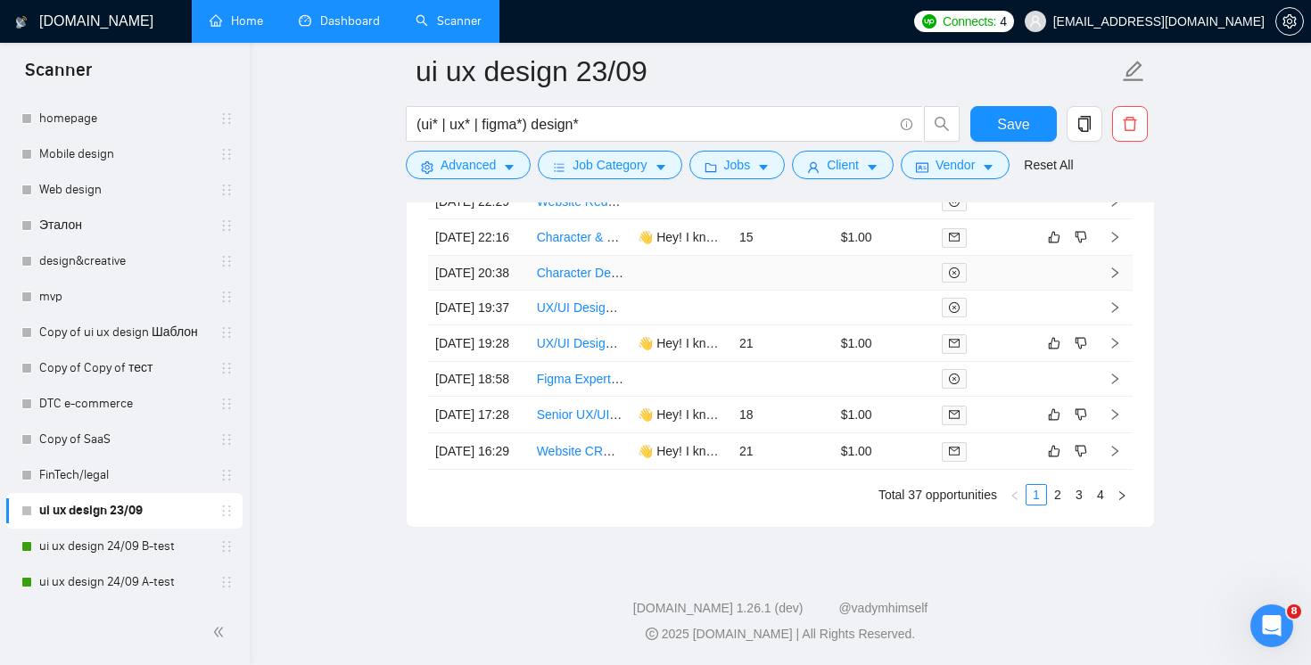
scroll to position [5078, 0]
click at [1060, 505] on link "2" at bounding box center [1058, 495] width 20 height 20
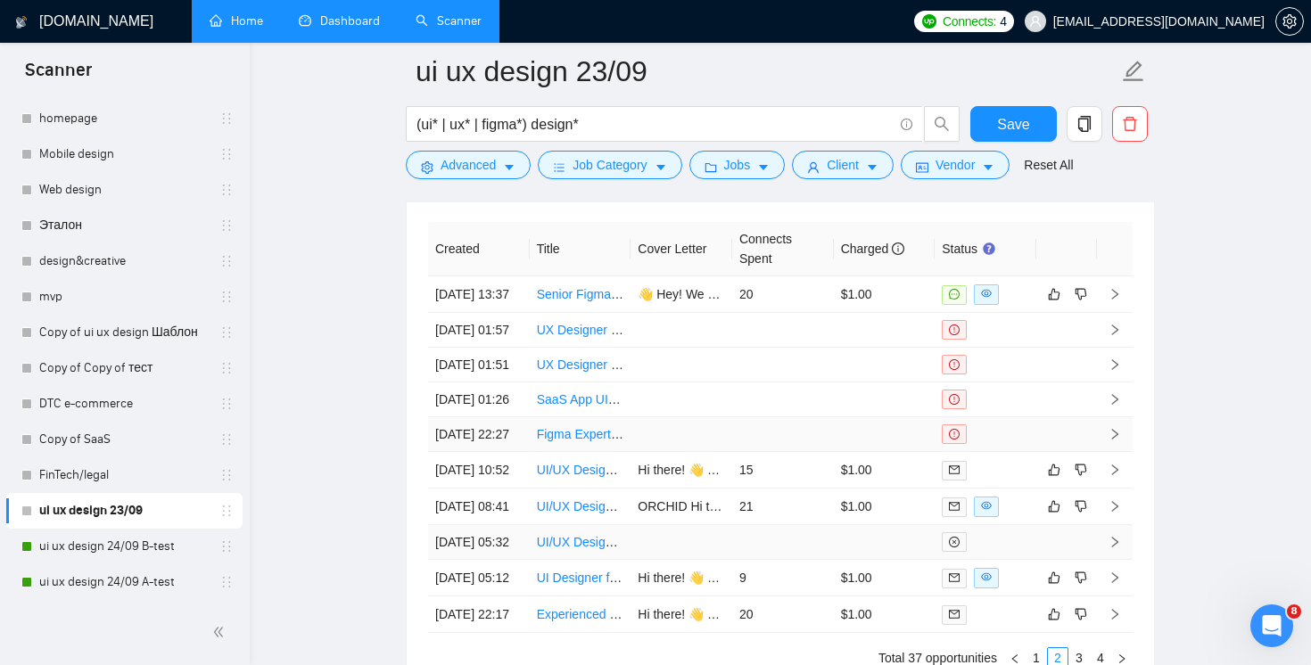
scroll to position [4727, 0]
